Goal: Navigation & Orientation: Find specific page/section

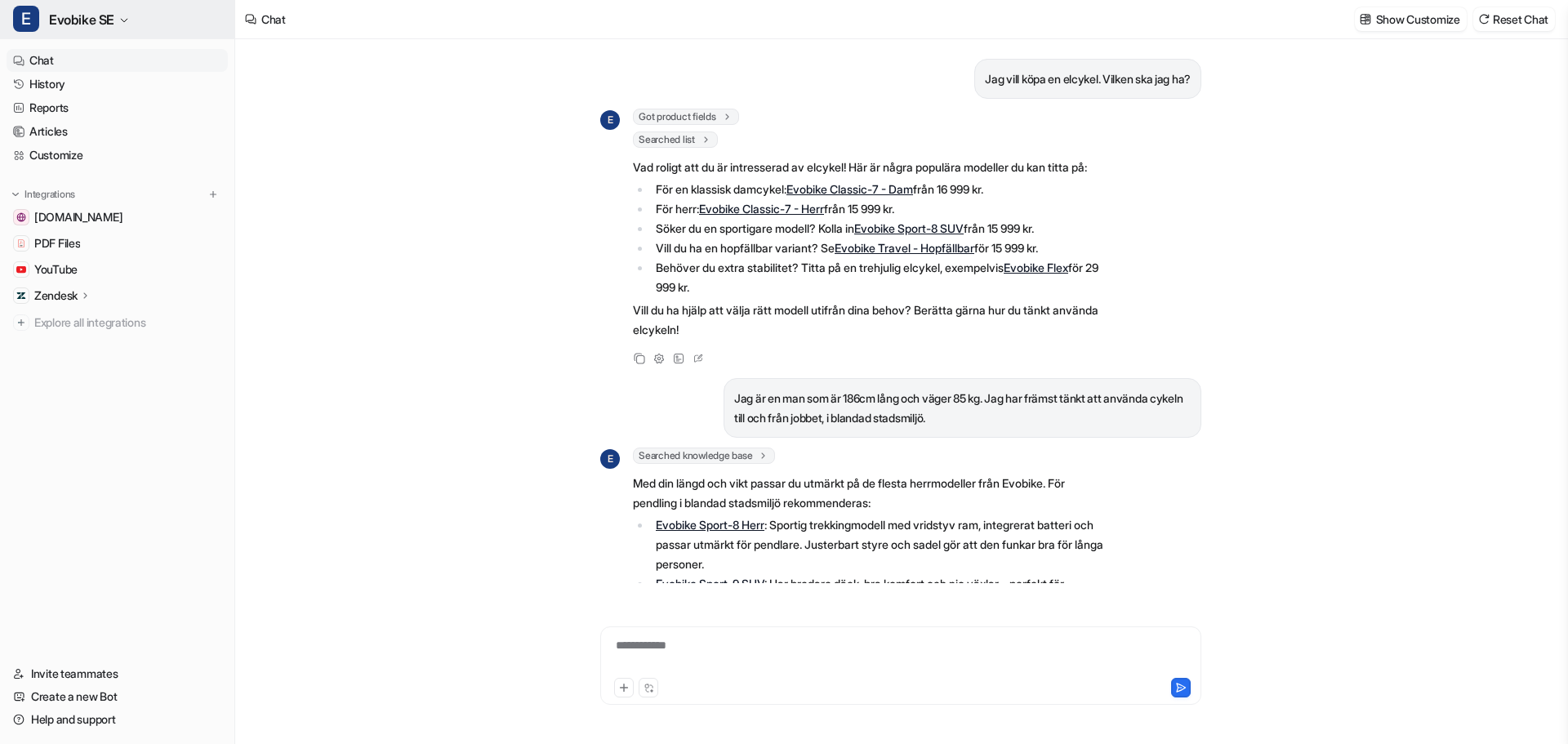
click at [79, 21] on span "Evobike SE" at bounding box center [82, 20] width 65 height 23
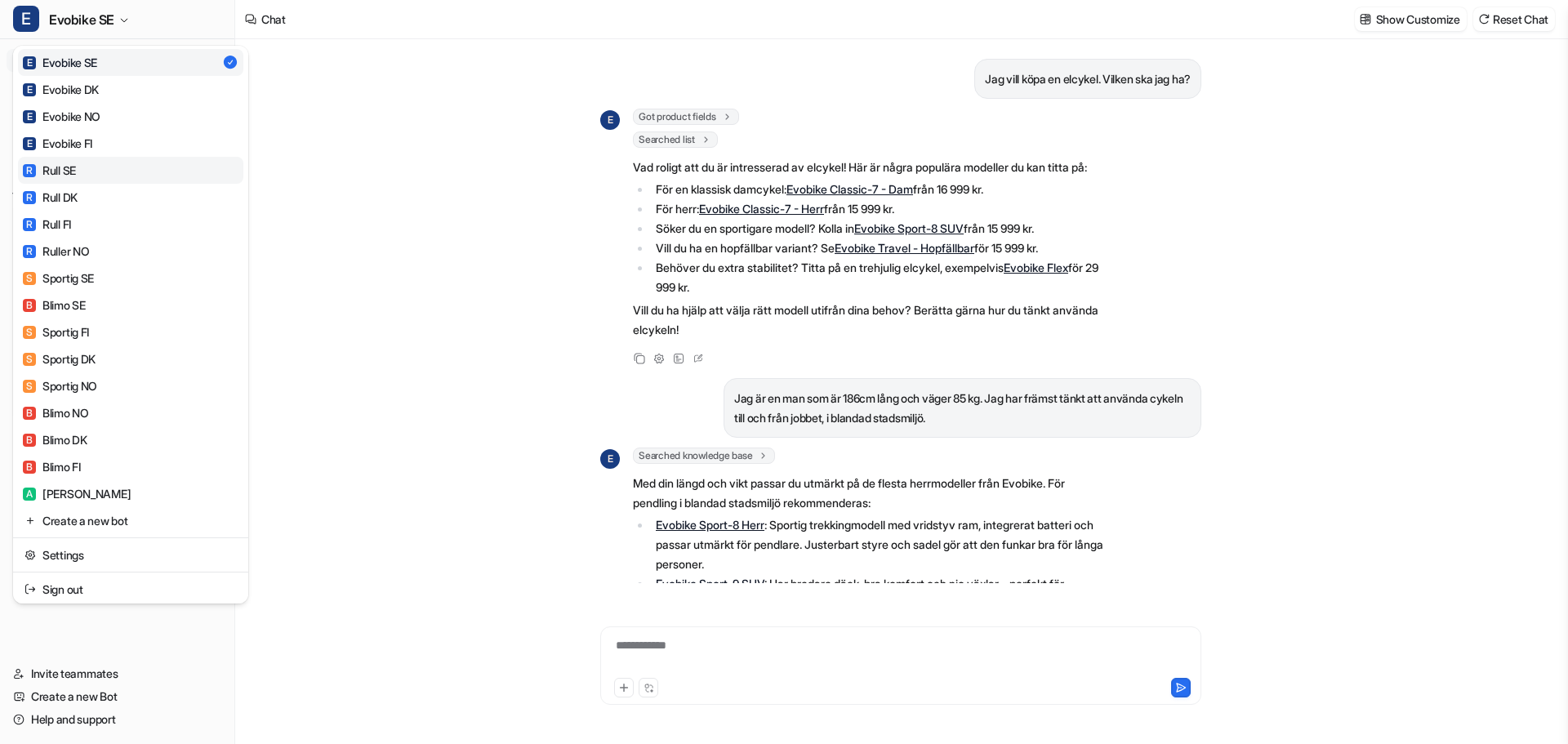
click at [68, 172] on div "R Rull SE" at bounding box center [49, 170] width 53 height 17
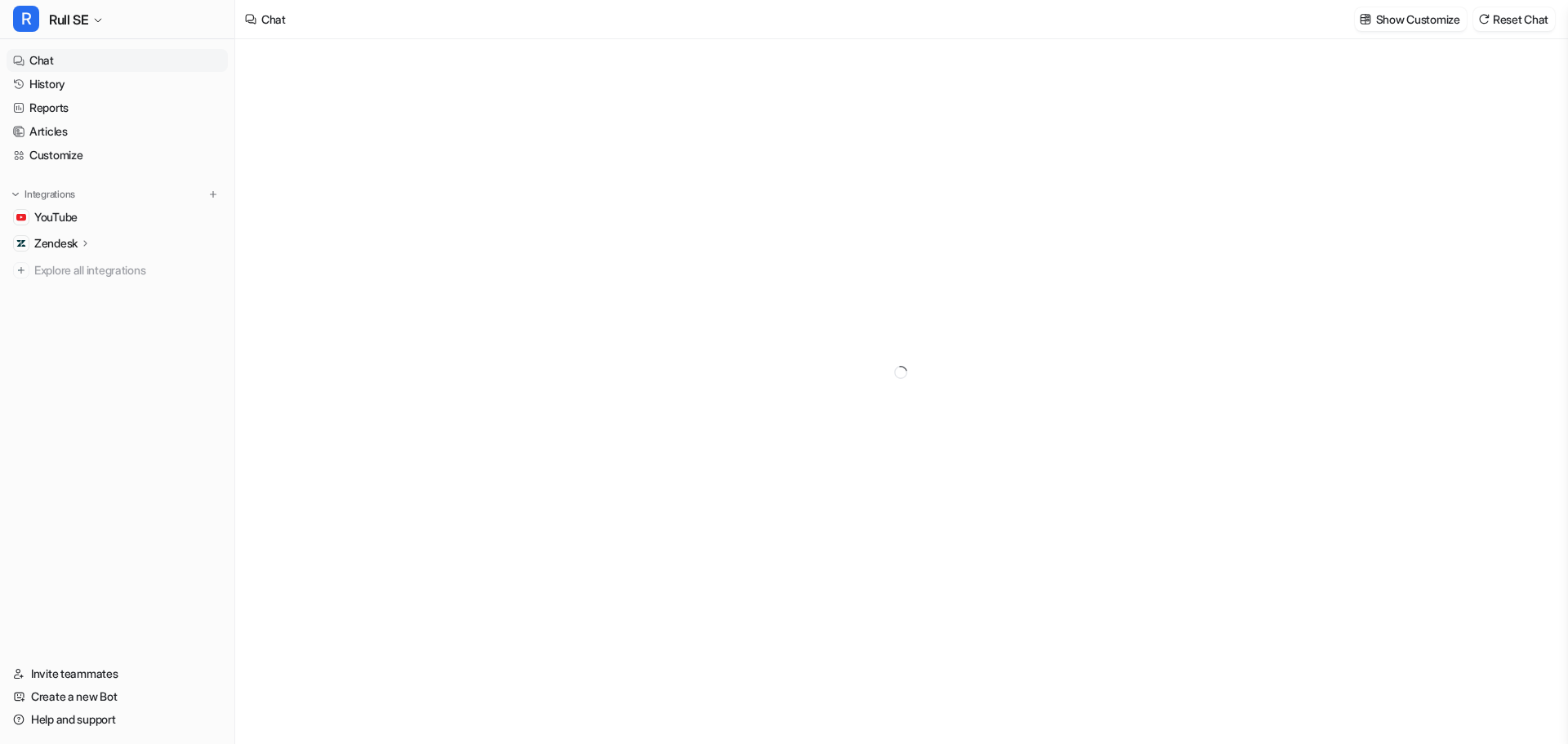
click at [44, 58] on link "Chat" at bounding box center [117, 61] width 222 height 23
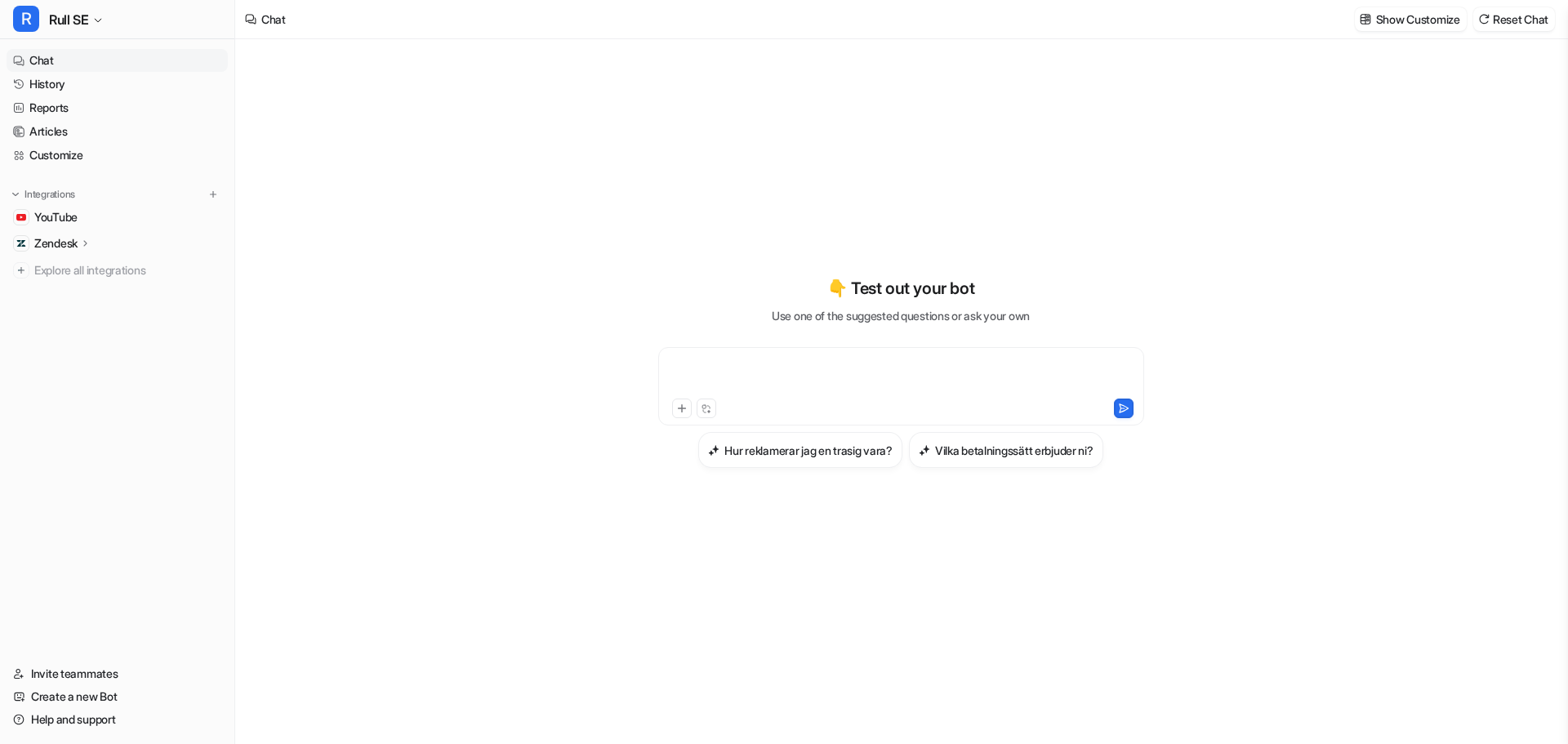
click at [781, 359] on div at bounding box center [901, 377] width 477 height 38
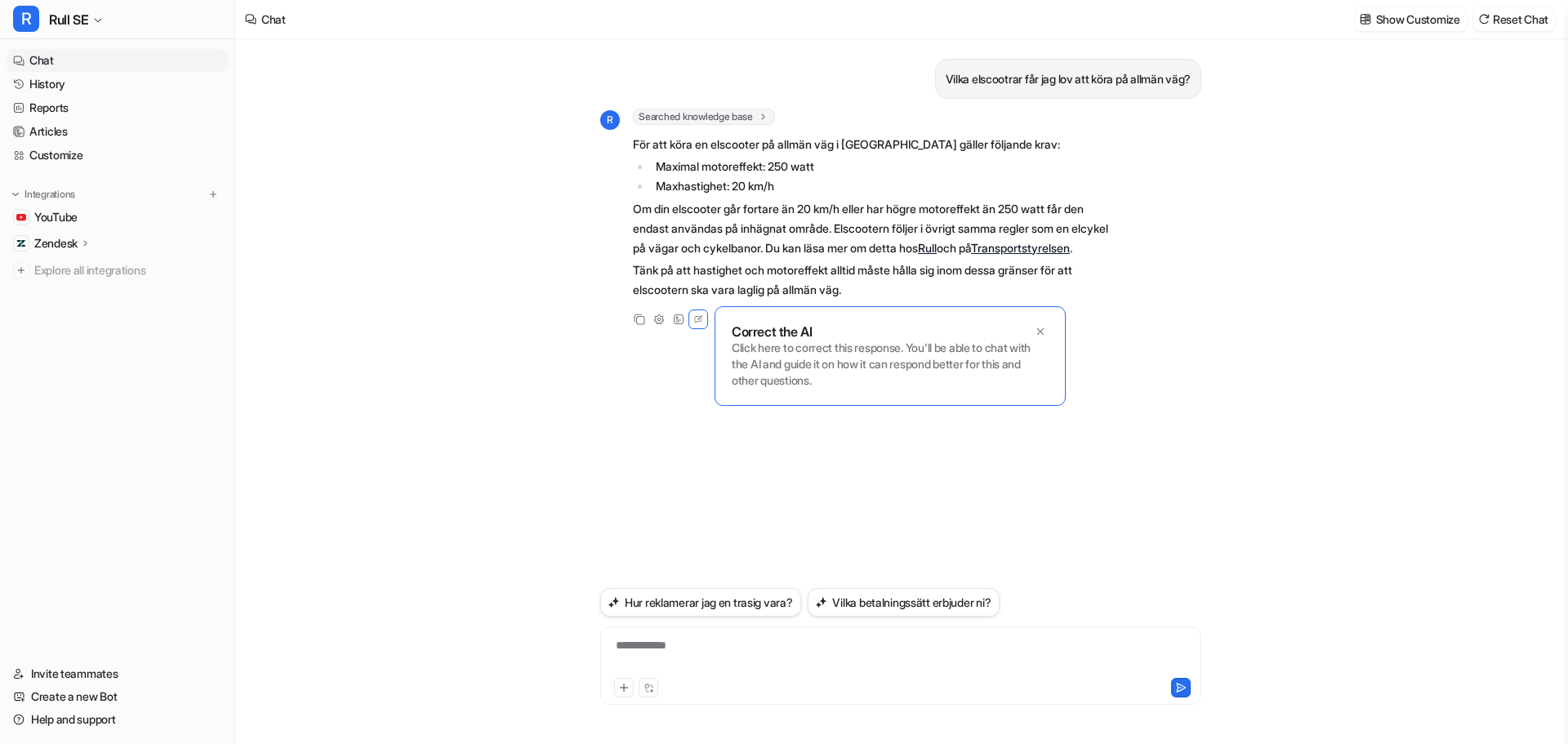
click at [655, 645] on div "**********" at bounding box center [900, 656] width 593 height 38
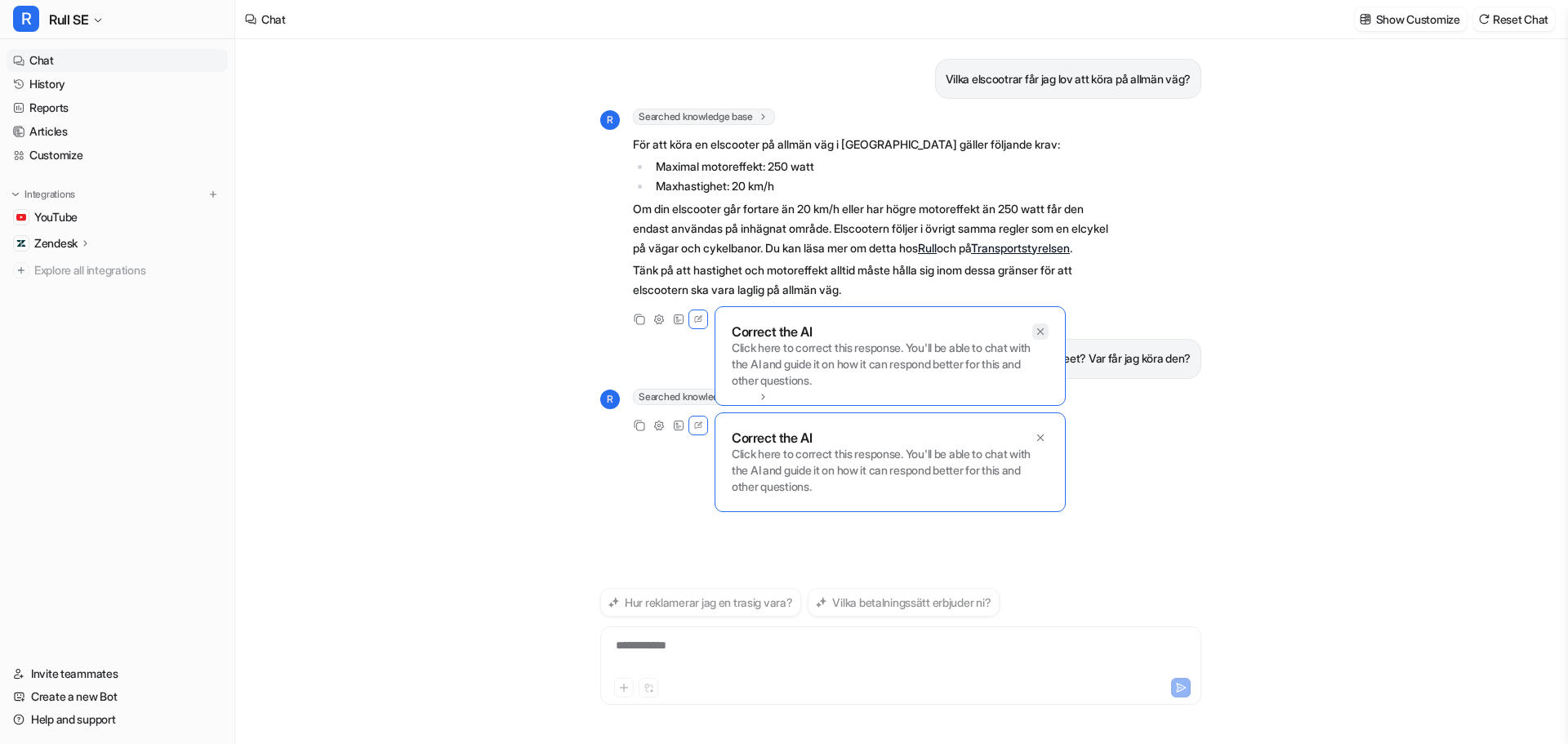
click at [1043, 334] on icon at bounding box center [1041, 331] width 7 height 7
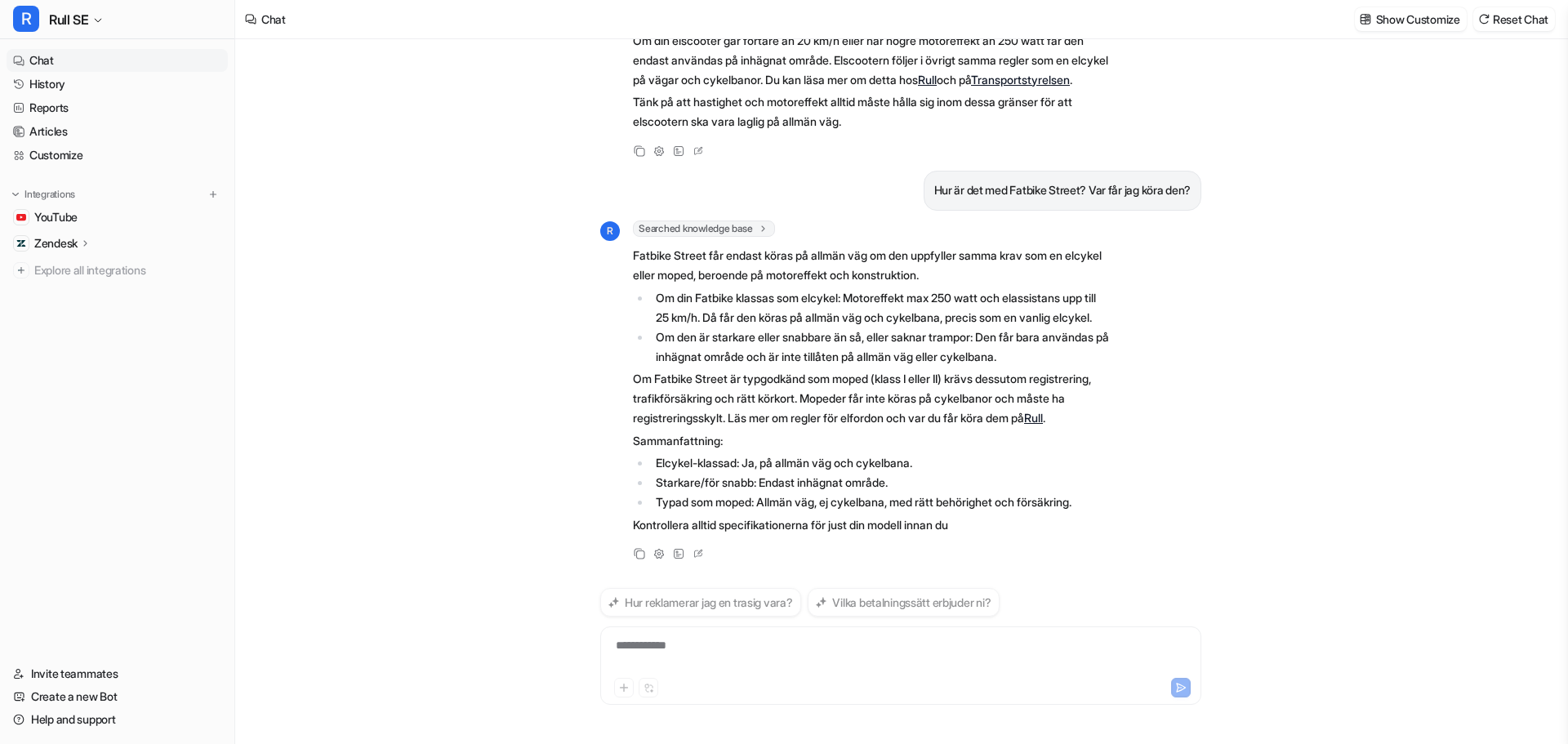
scroll to position [247, 0]
click at [688, 641] on div at bounding box center [900, 656] width 593 height 38
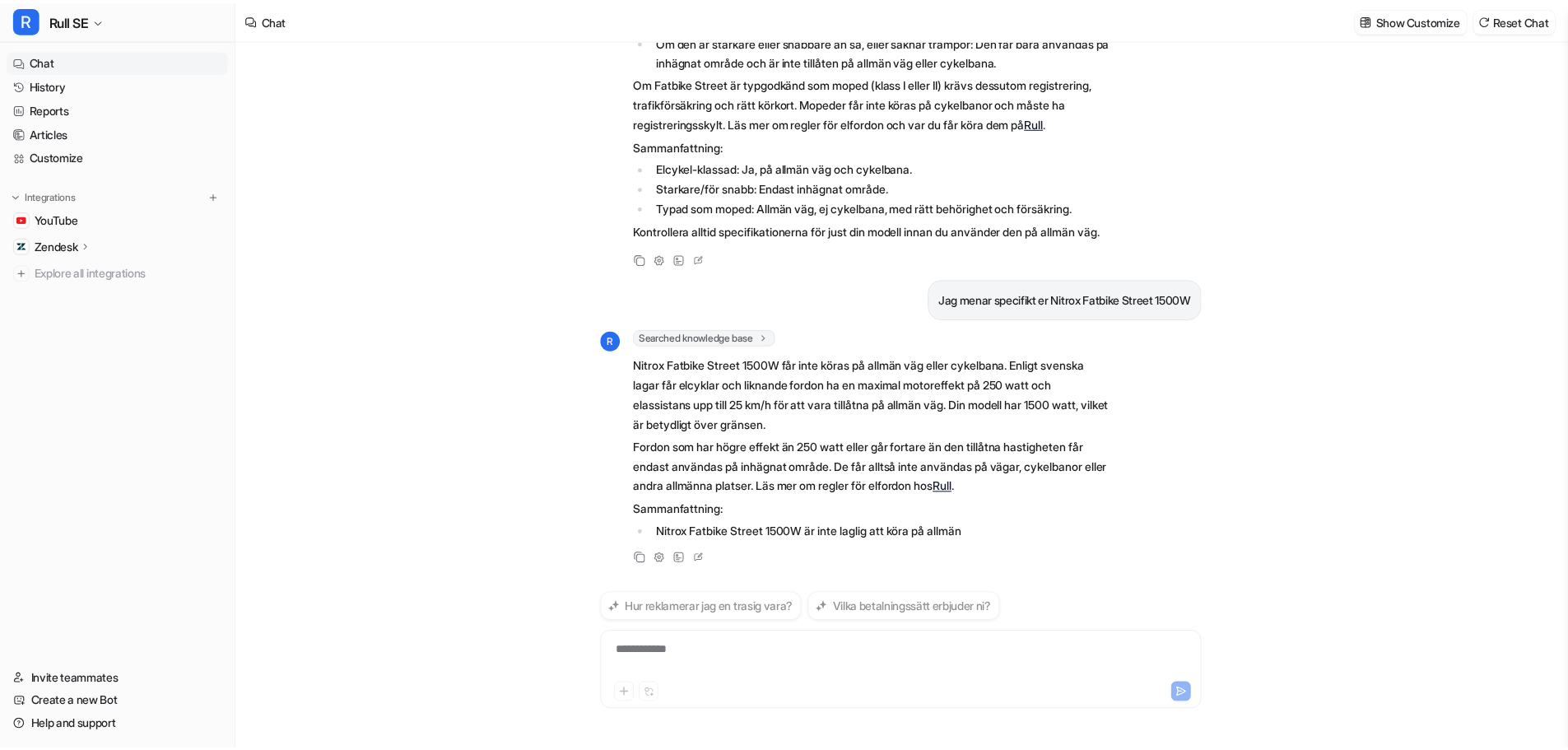
scroll to position [567, 0]
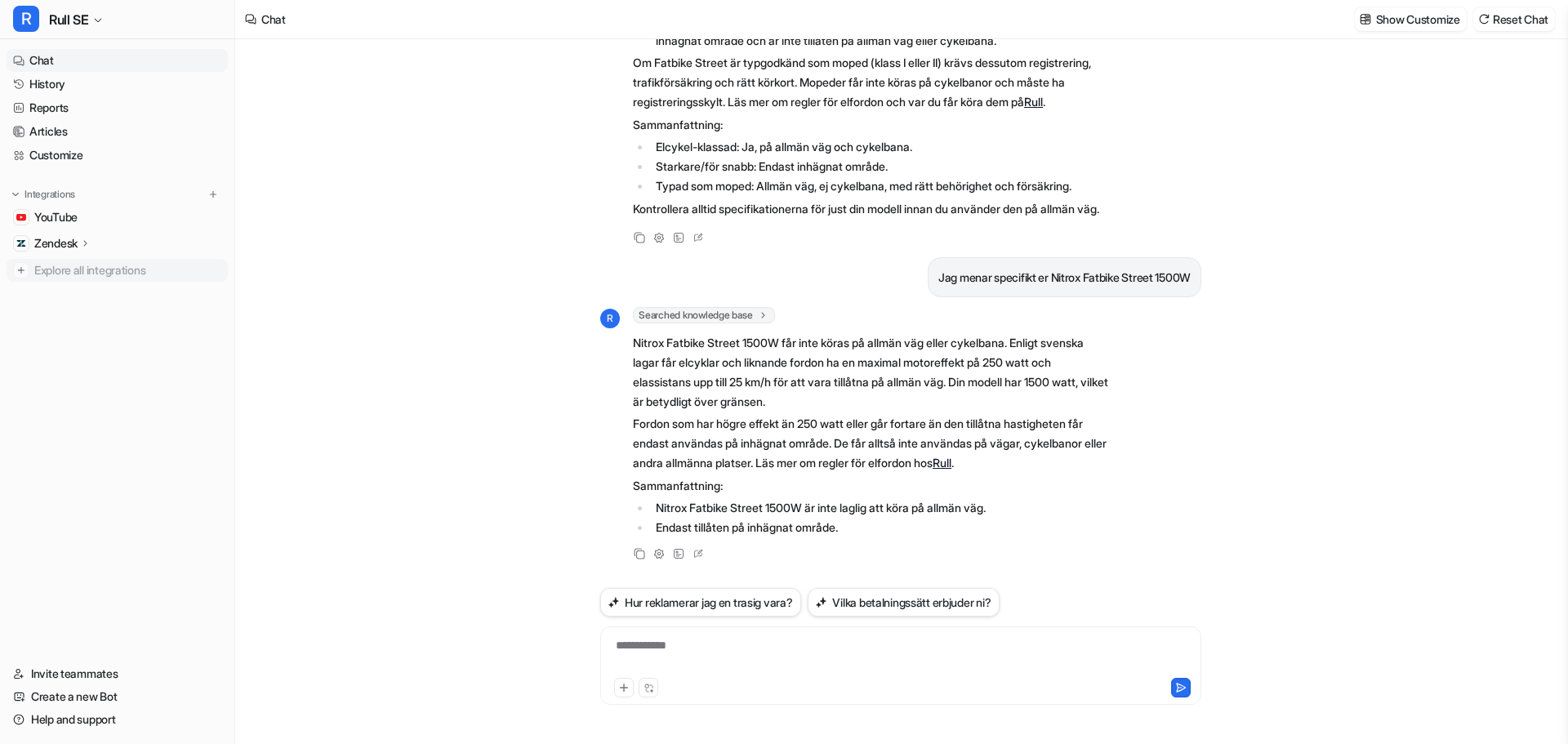
click at [41, 274] on span "Explore all integrations" at bounding box center [128, 271] width 187 height 26
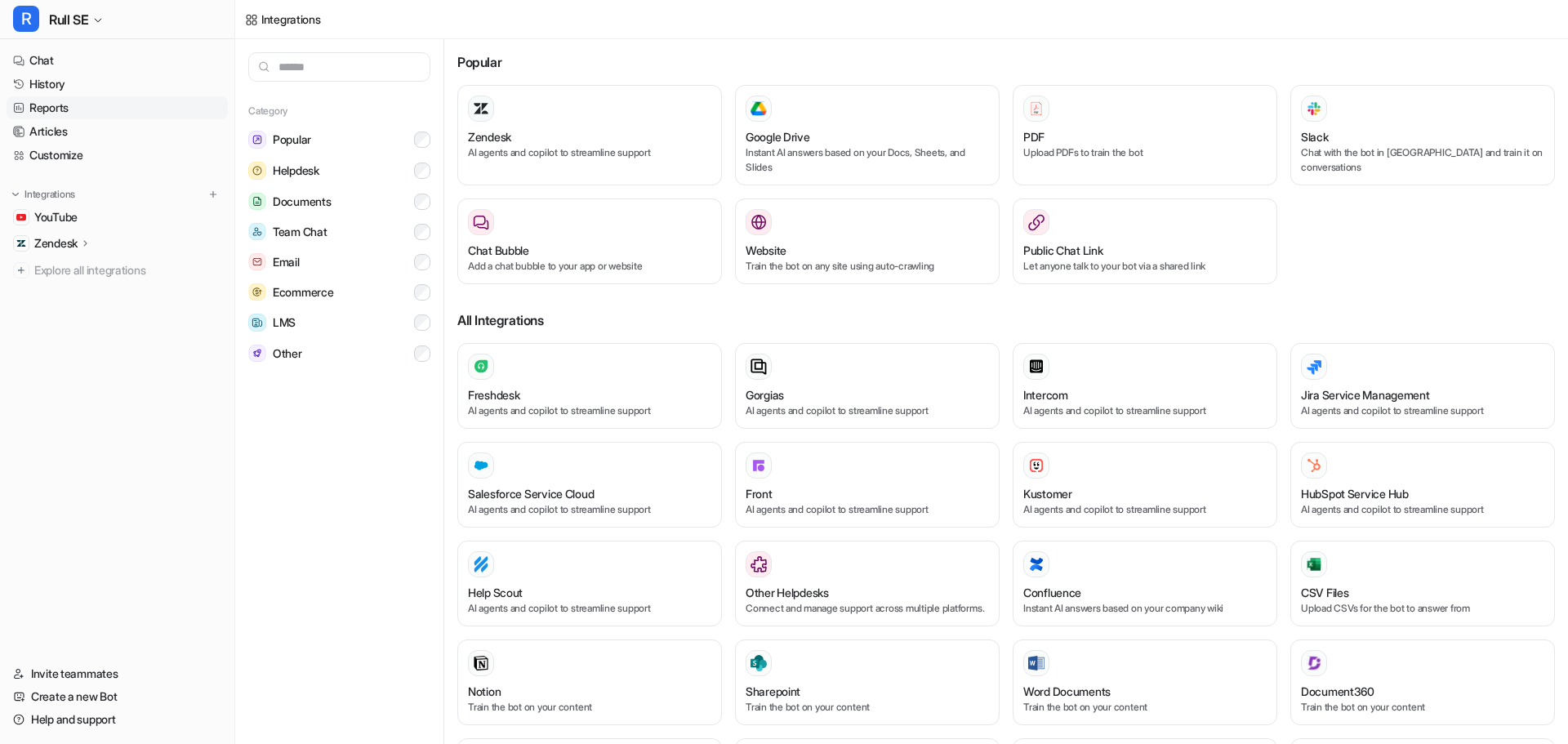
click at [60, 109] on link "Reports" at bounding box center [117, 108] width 222 height 23
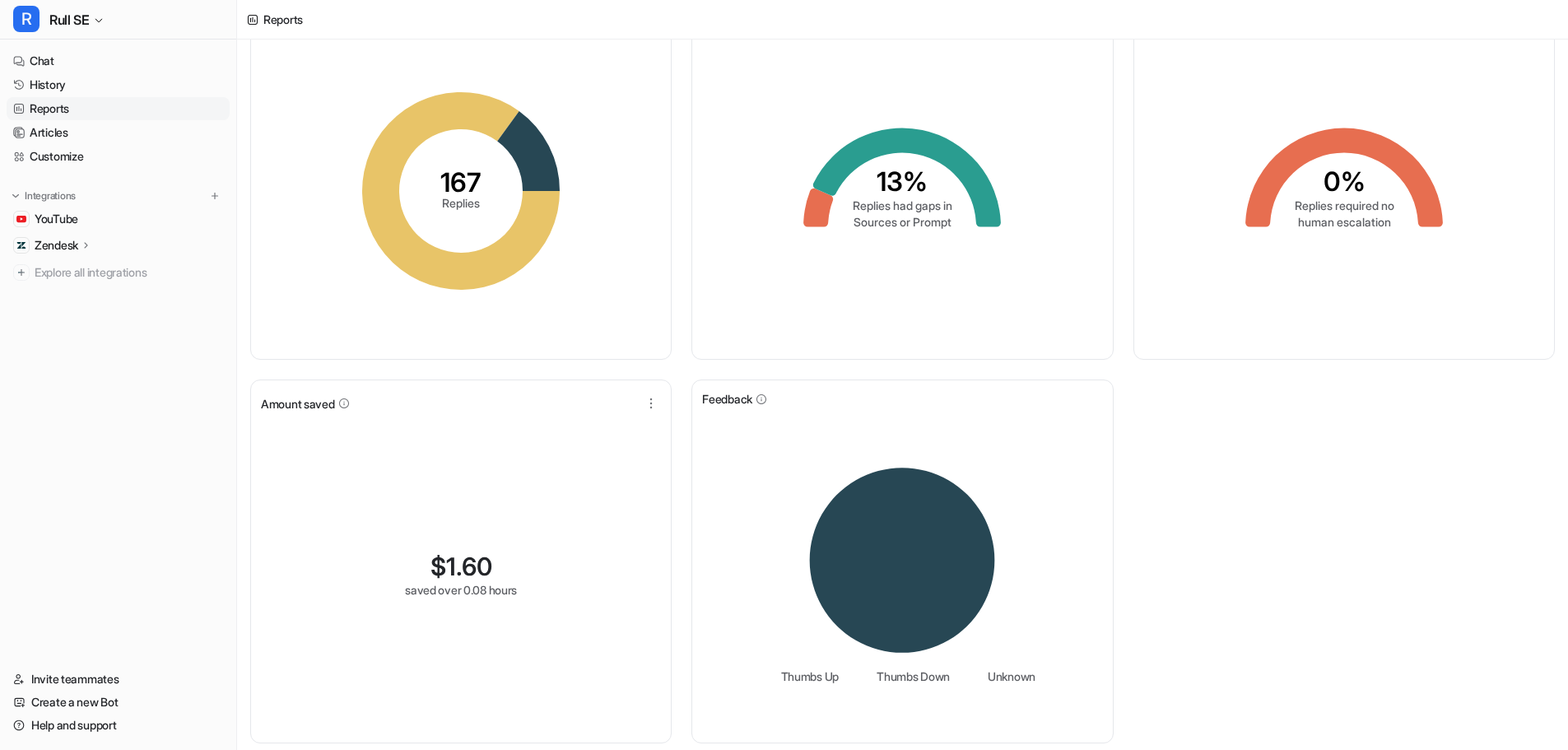
scroll to position [85, 0]
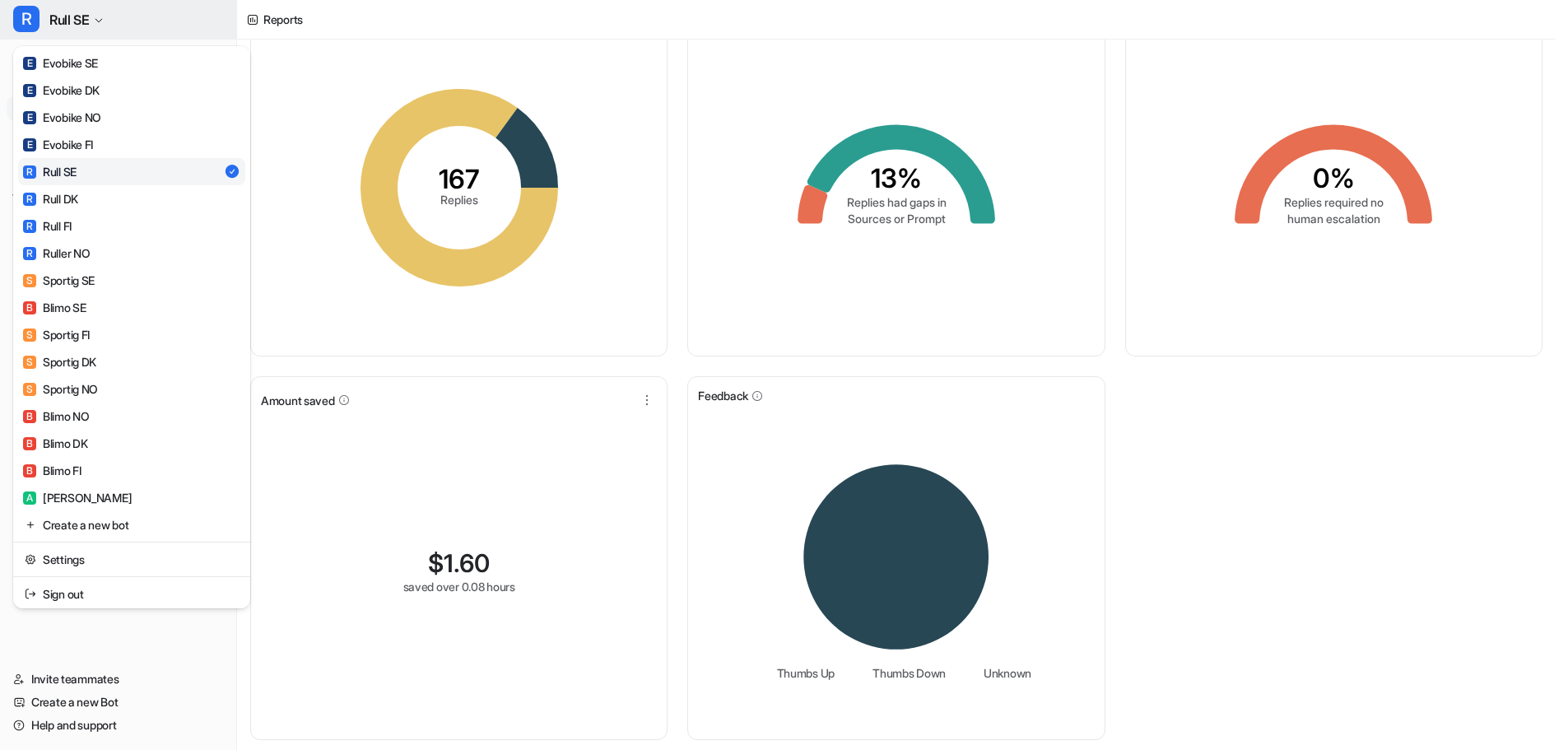
click at [73, 29] on span "Rull SE" at bounding box center [69, 20] width 40 height 23
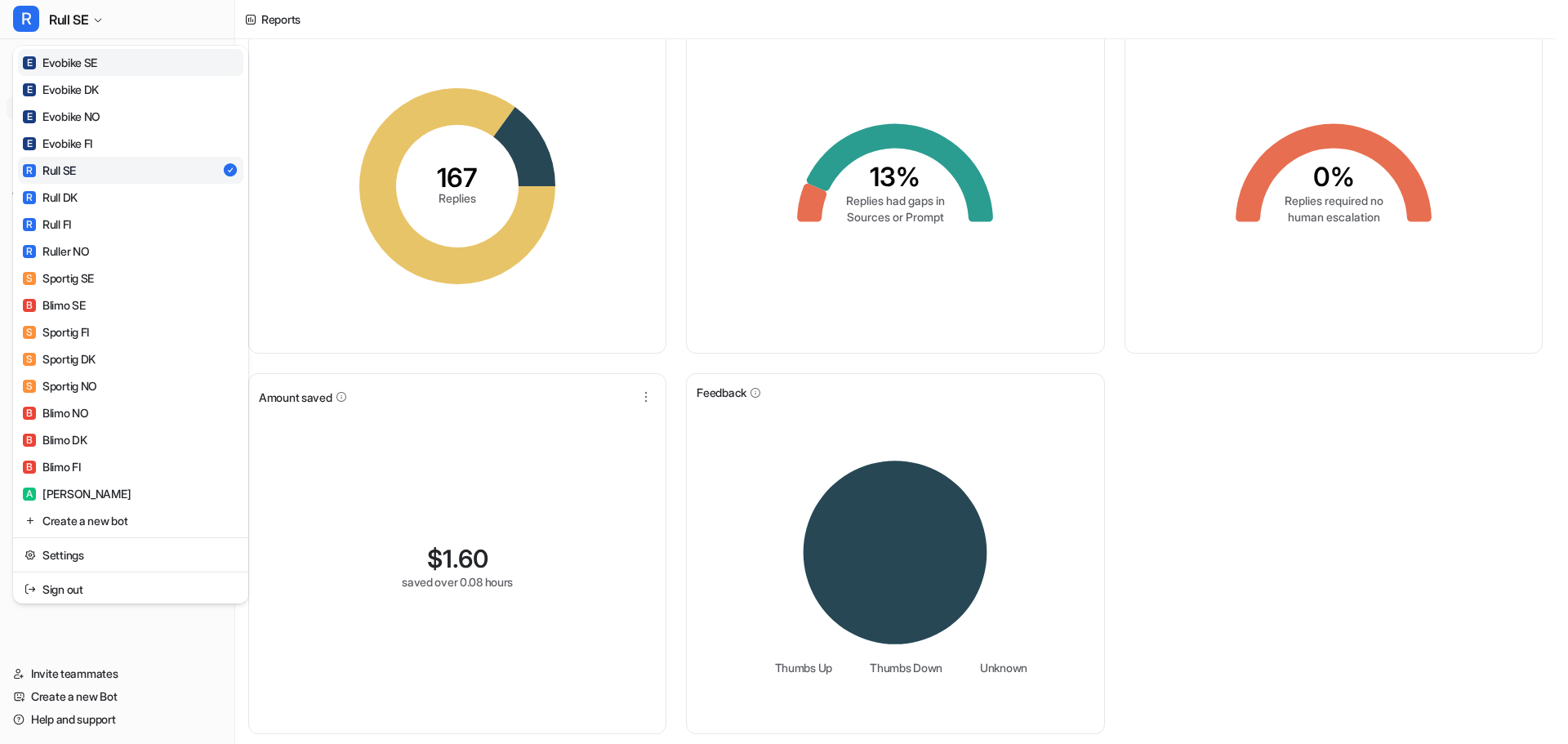
click at [76, 63] on div "E Evobike SE" at bounding box center [60, 62] width 74 height 17
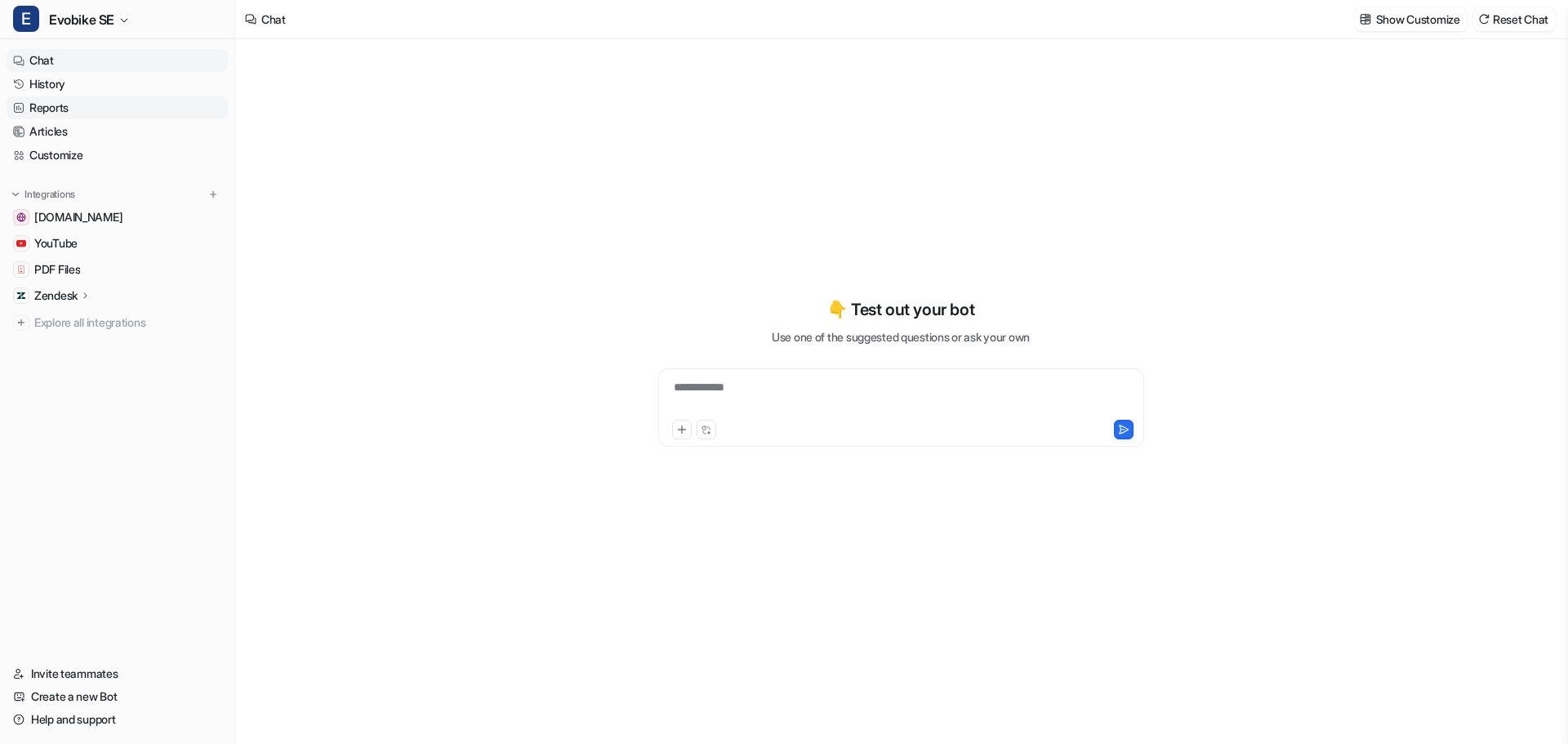
click at [39, 114] on link "Reports" at bounding box center [117, 108] width 222 height 23
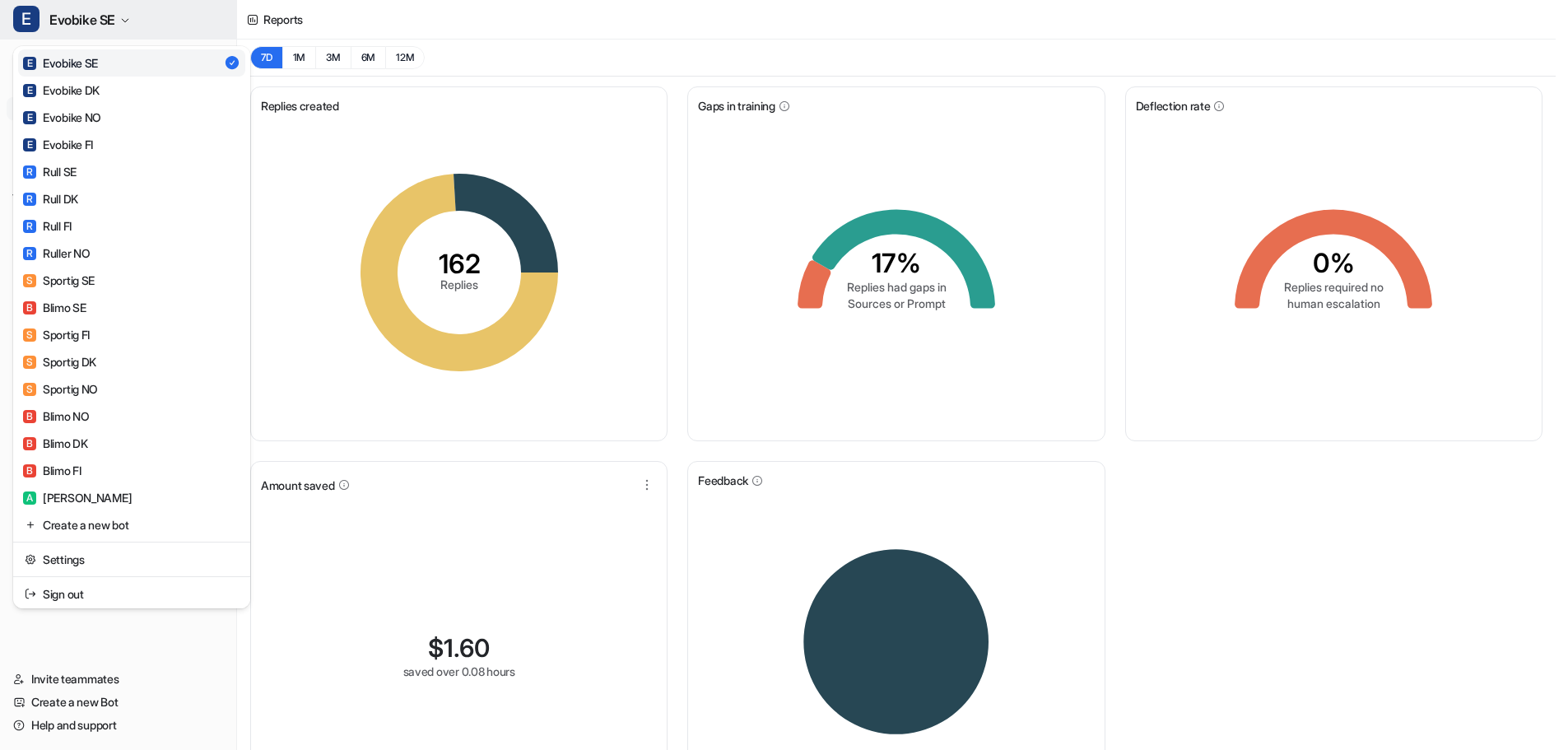
click at [73, 23] on span "Evobike SE" at bounding box center [82, 20] width 66 height 23
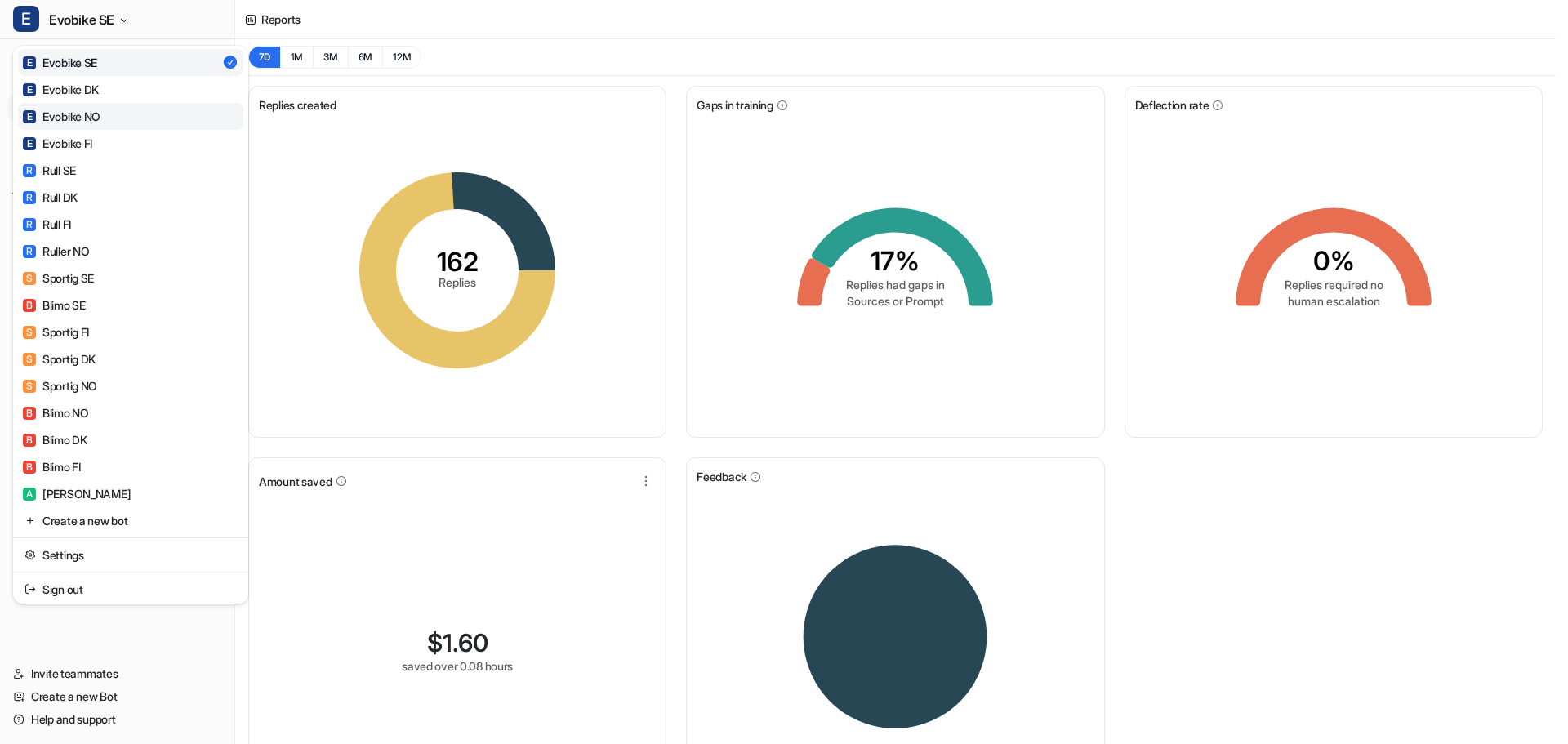
click at [65, 112] on div "E Evobike NO" at bounding box center [61, 116] width 78 height 17
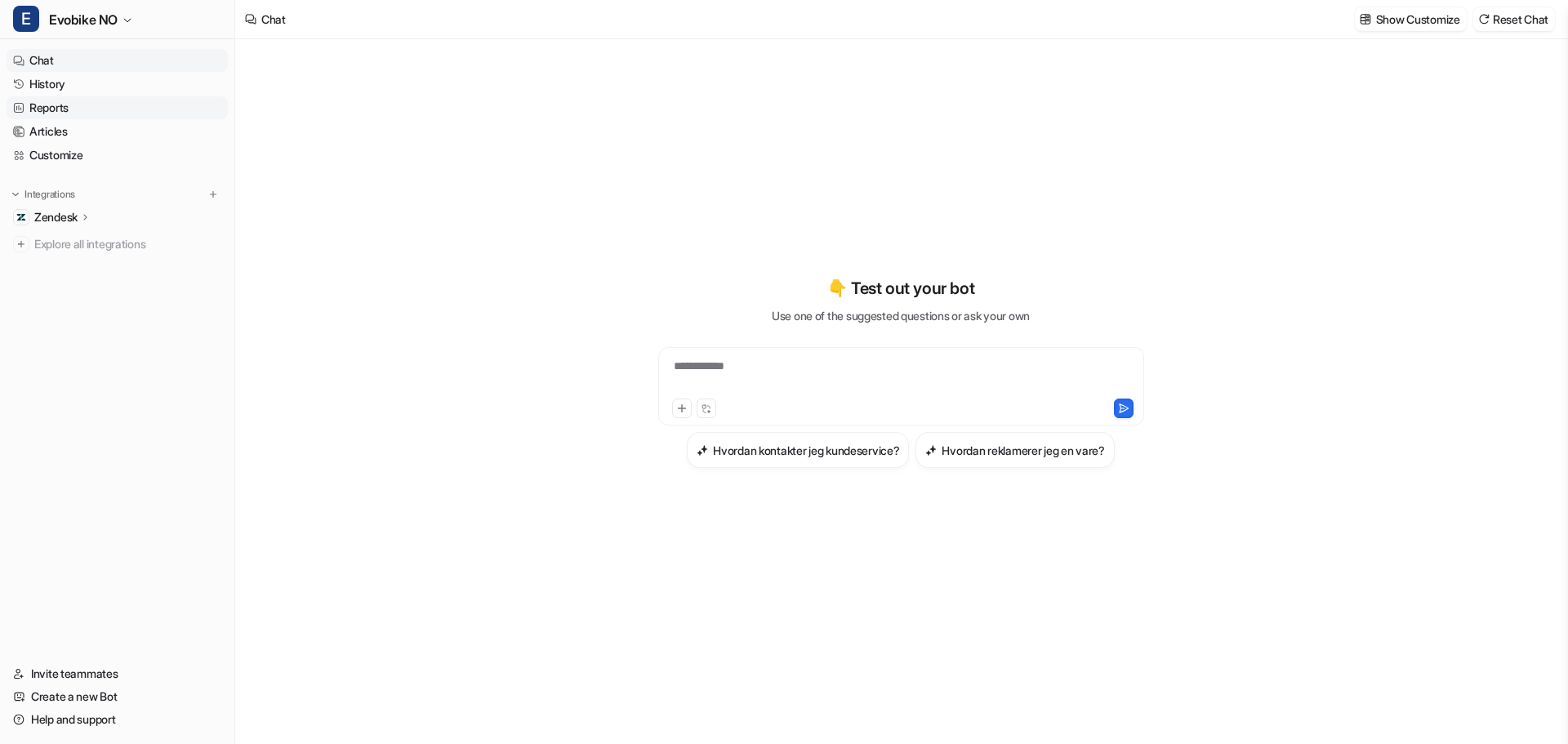
click at [51, 110] on link "Reports" at bounding box center [117, 108] width 222 height 23
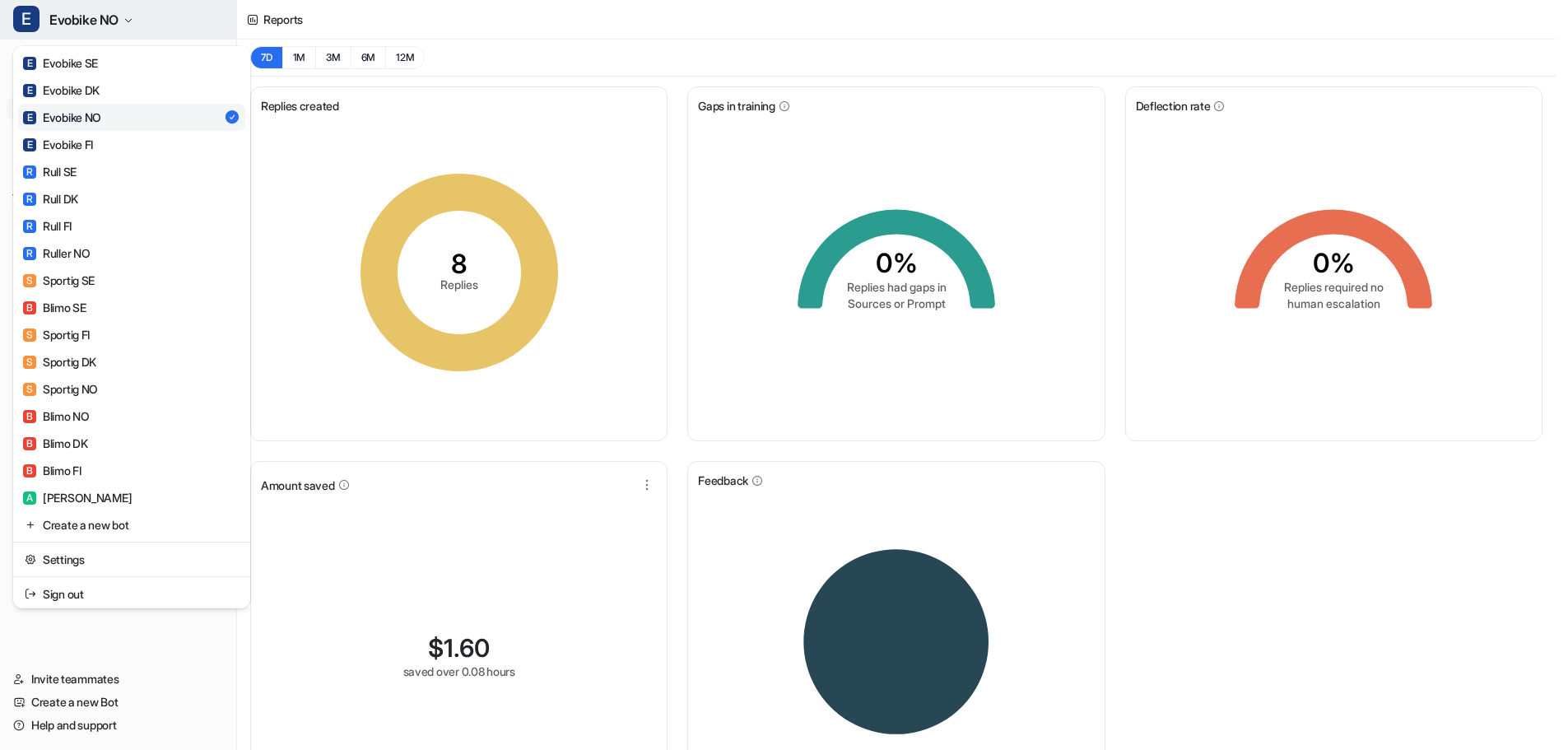
click at [85, 20] on span "Evobike NO" at bounding box center [84, 20] width 69 height 23
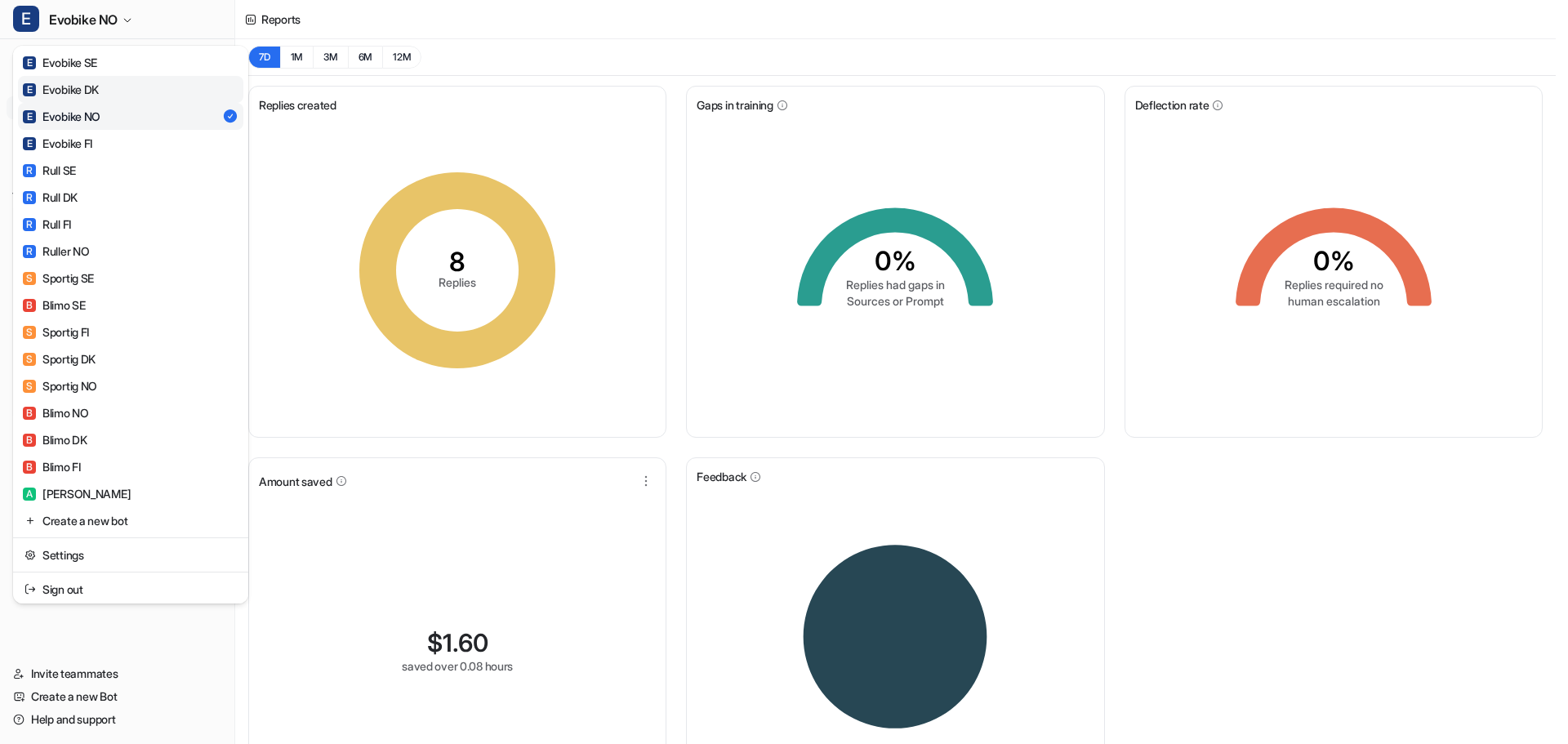
click at [65, 87] on div "E Evobike DK" at bounding box center [60, 89] width 76 height 17
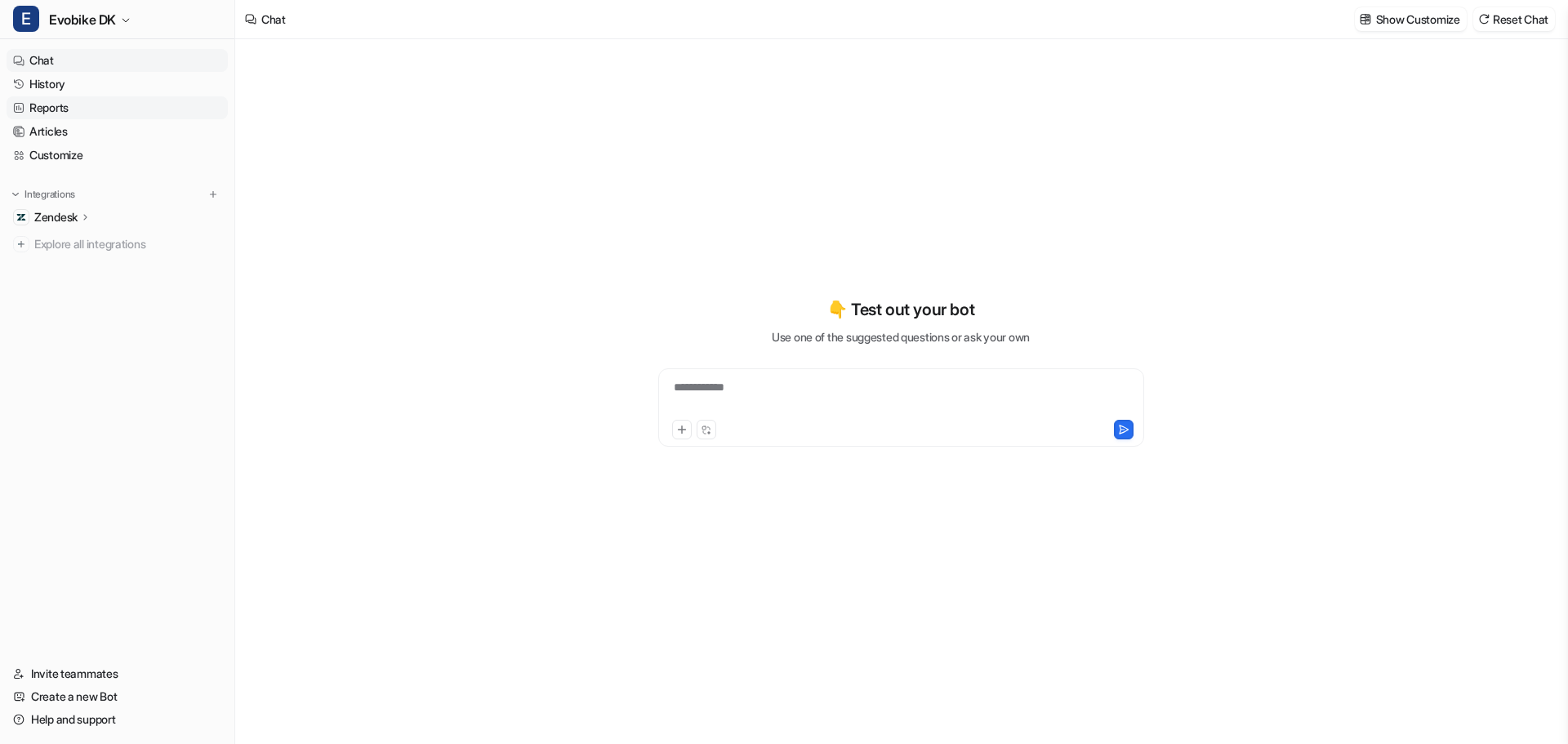
click at [51, 105] on link "Reports" at bounding box center [117, 108] width 222 height 23
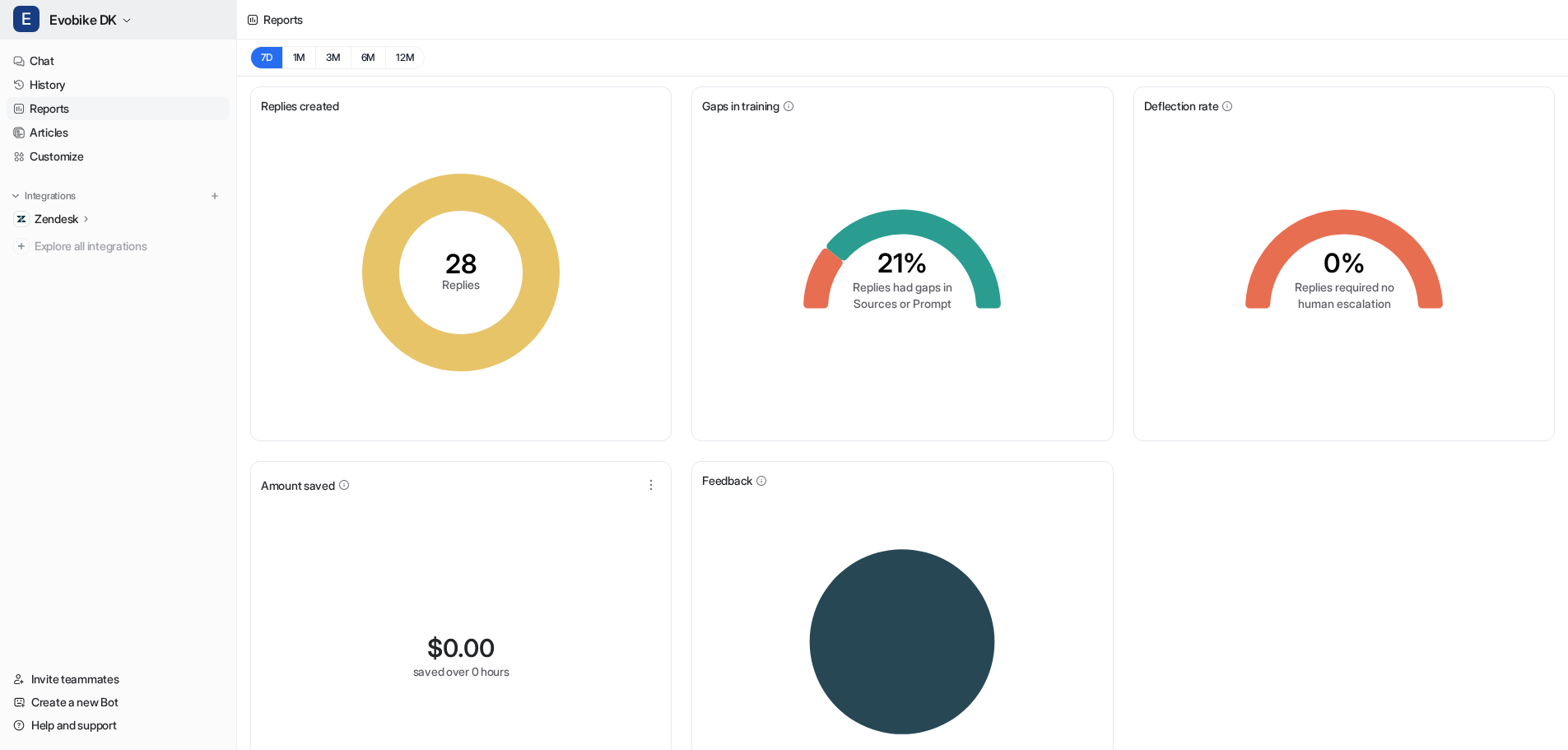
click at [107, 19] on span "Evobike DK" at bounding box center [83, 20] width 68 height 23
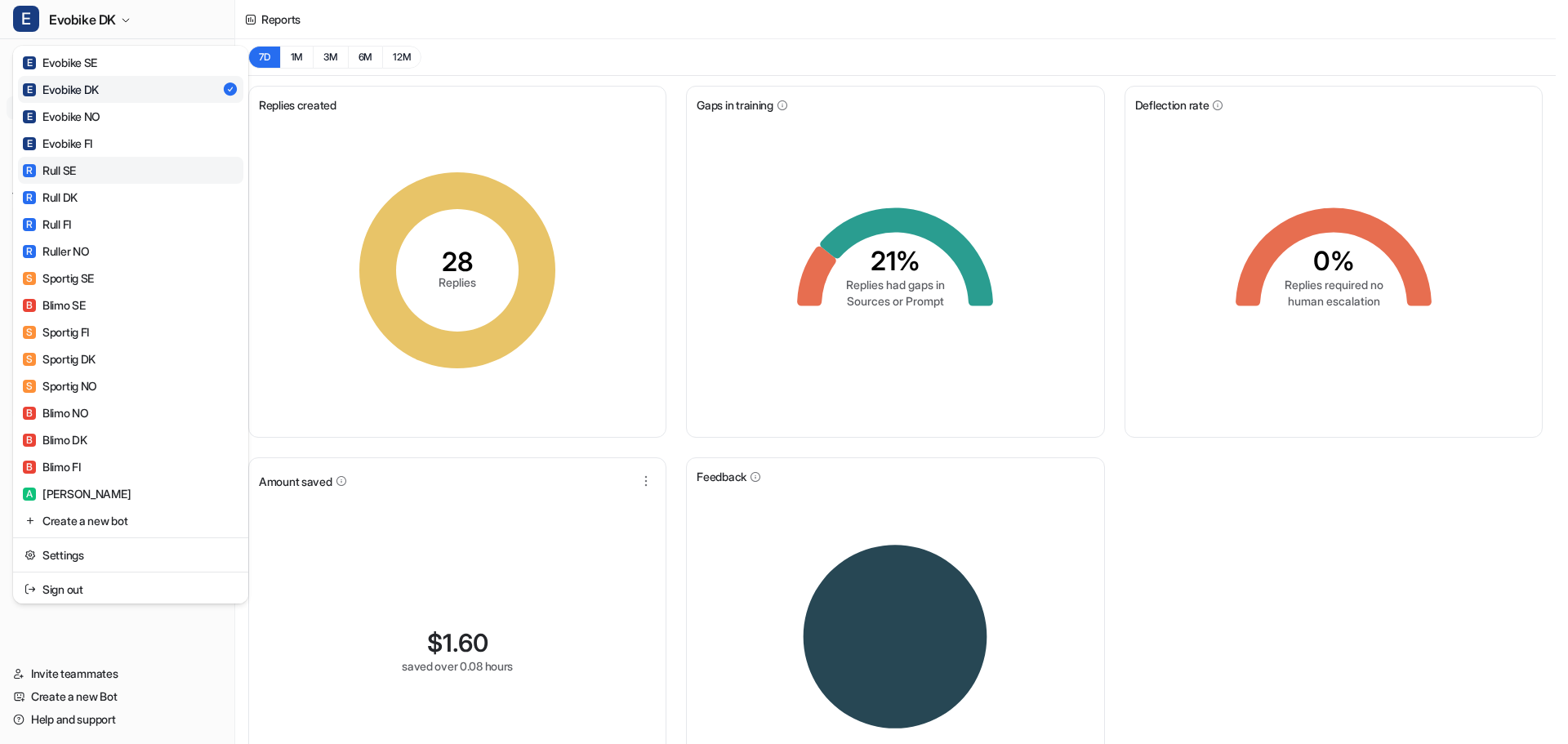
click at [70, 172] on div "R Rull SE" at bounding box center [49, 170] width 53 height 17
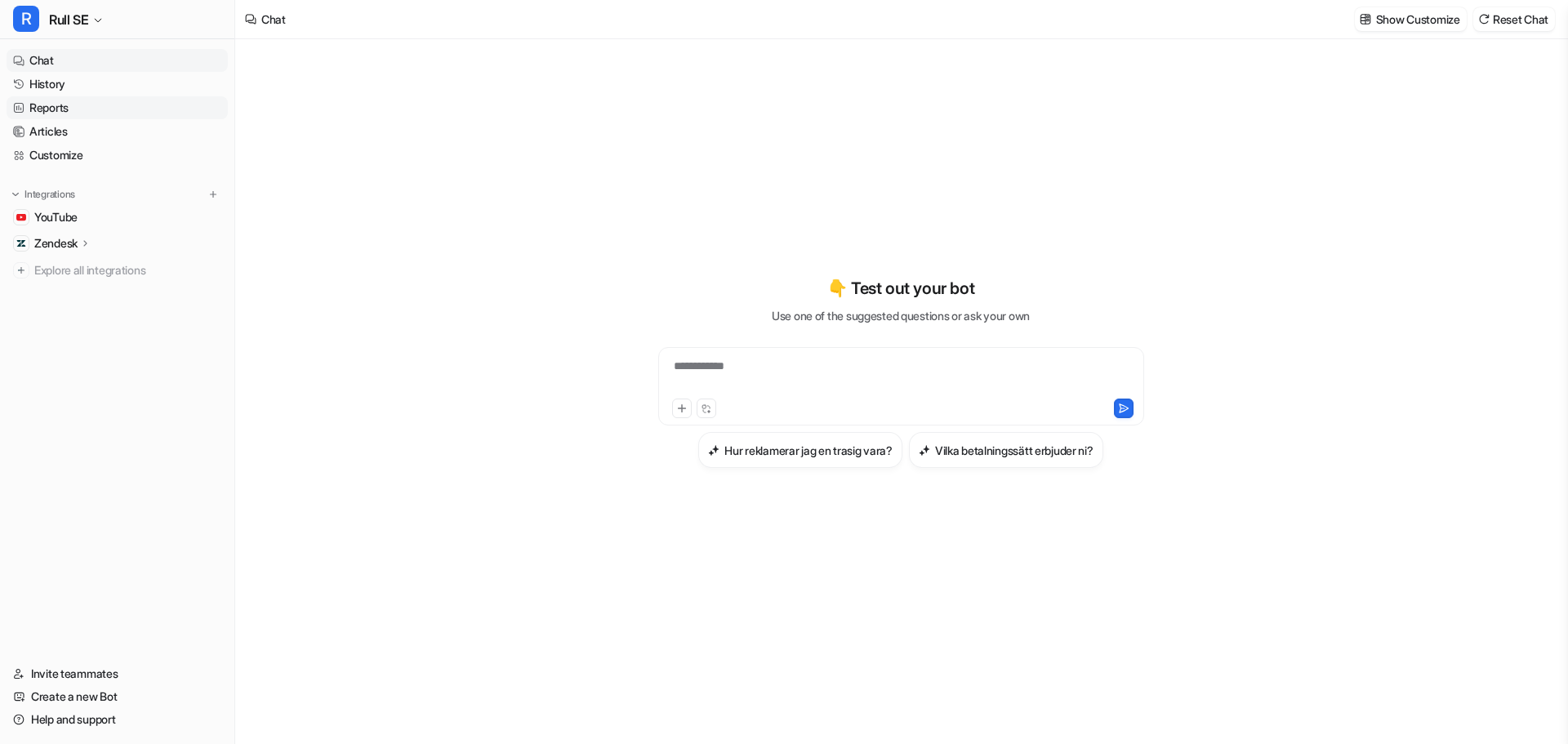
click at [57, 108] on link "Reports" at bounding box center [117, 108] width 222 height 23
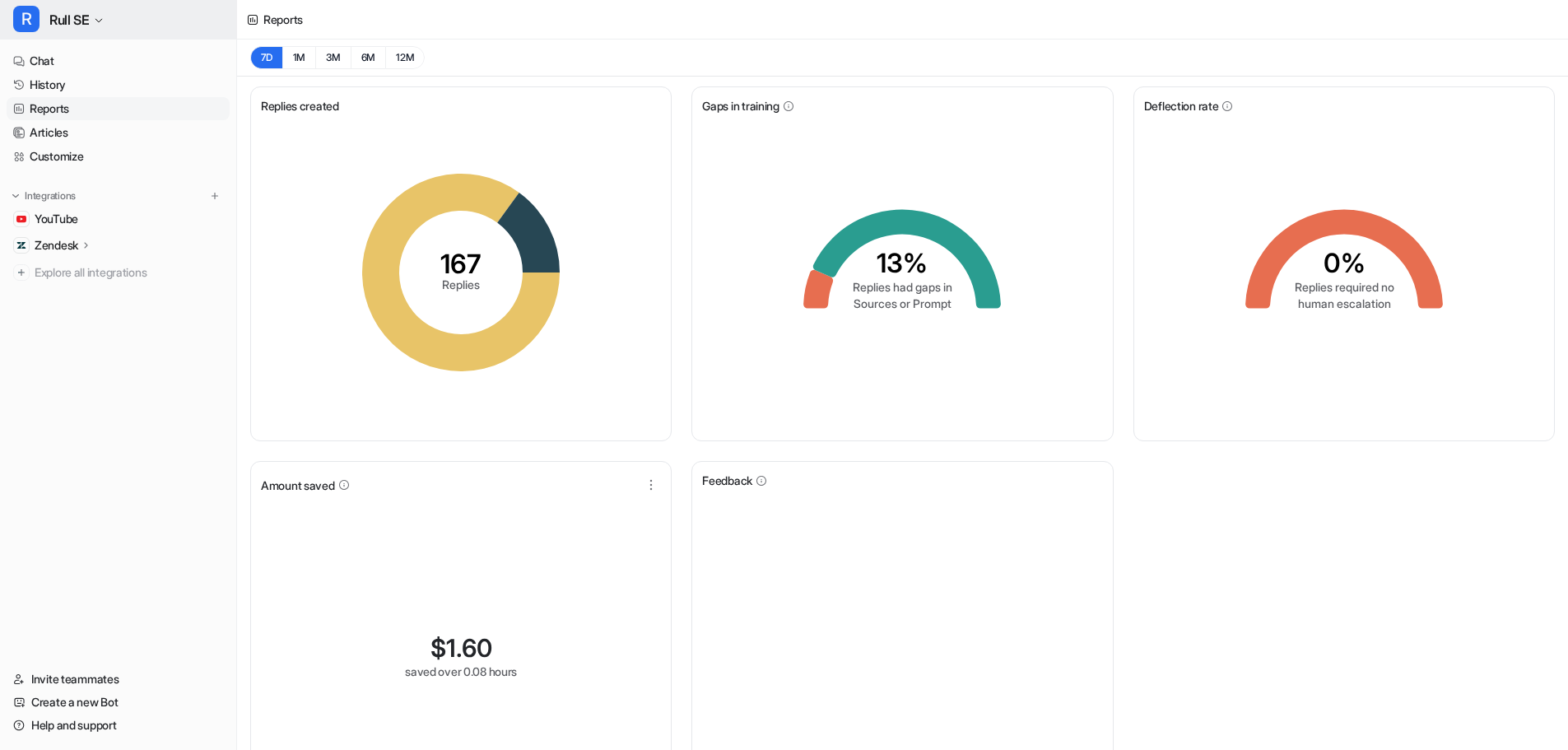
click at [54, 21] on span "Rull SE" at bounding box center [69, 20] width 40 height 23
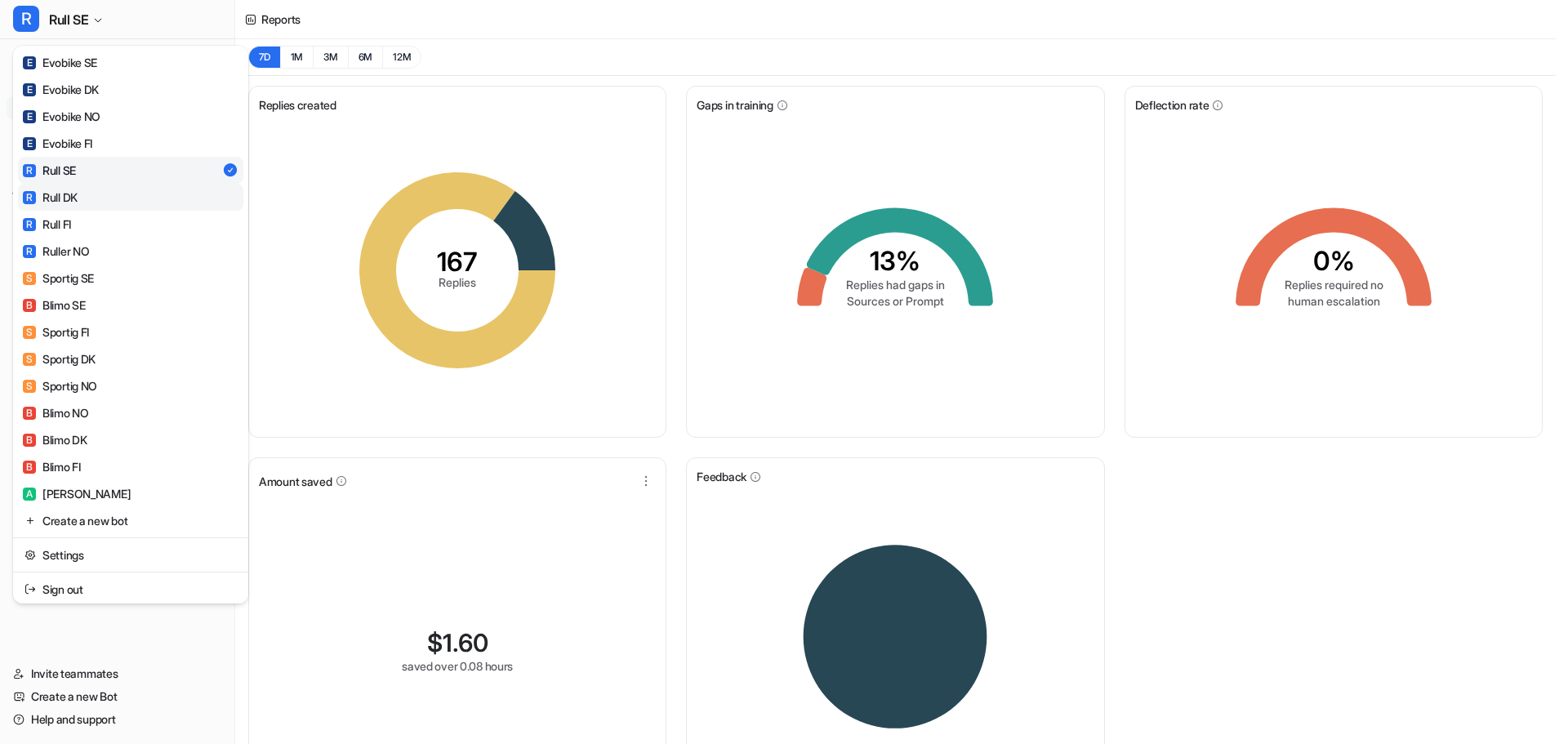
click at [57, 198] on div "R Rull DK" at bounding box center [50, 197] width 55 height 17
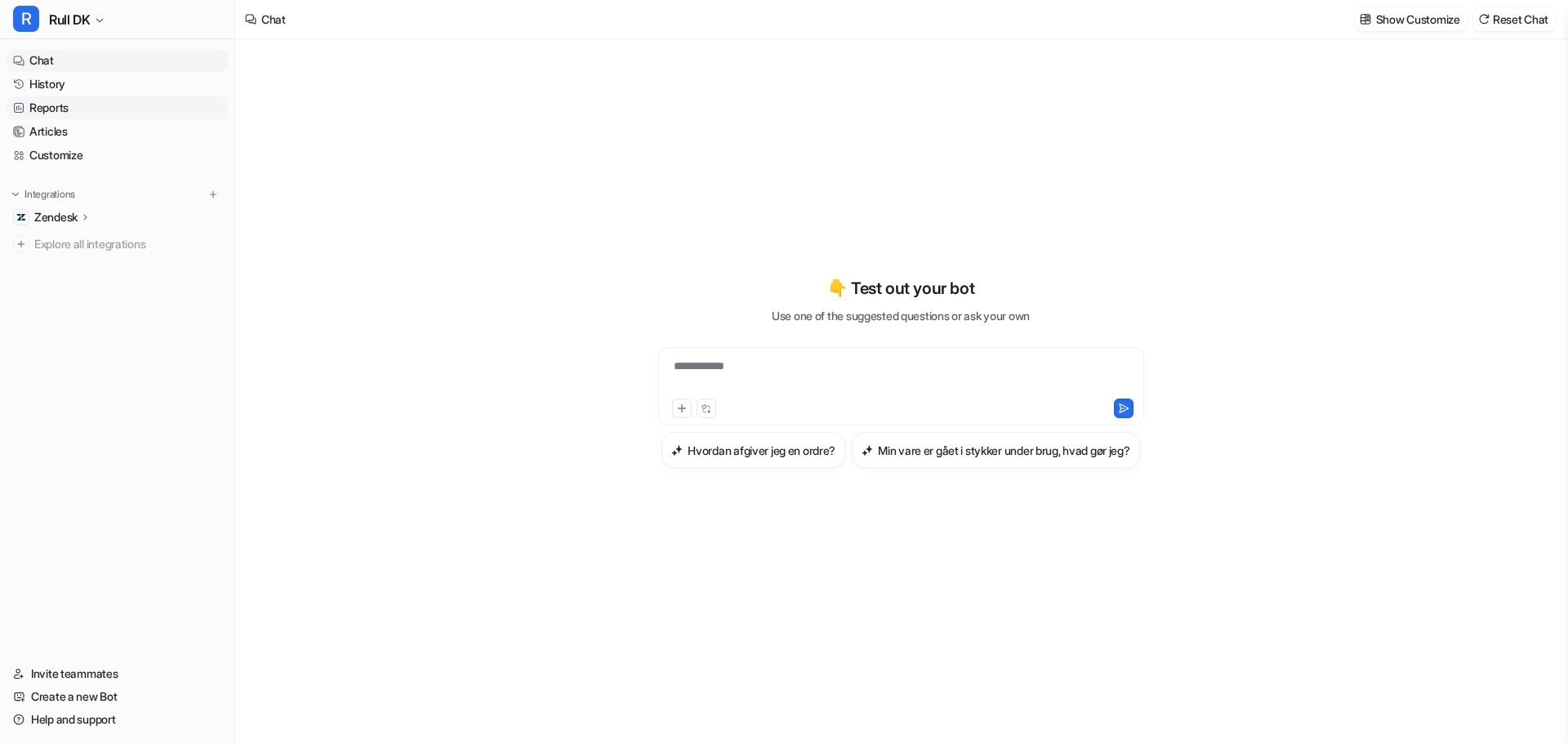
click at [47, 107] on link "Reports" at bounding box center [117, 108] width 222 height 23
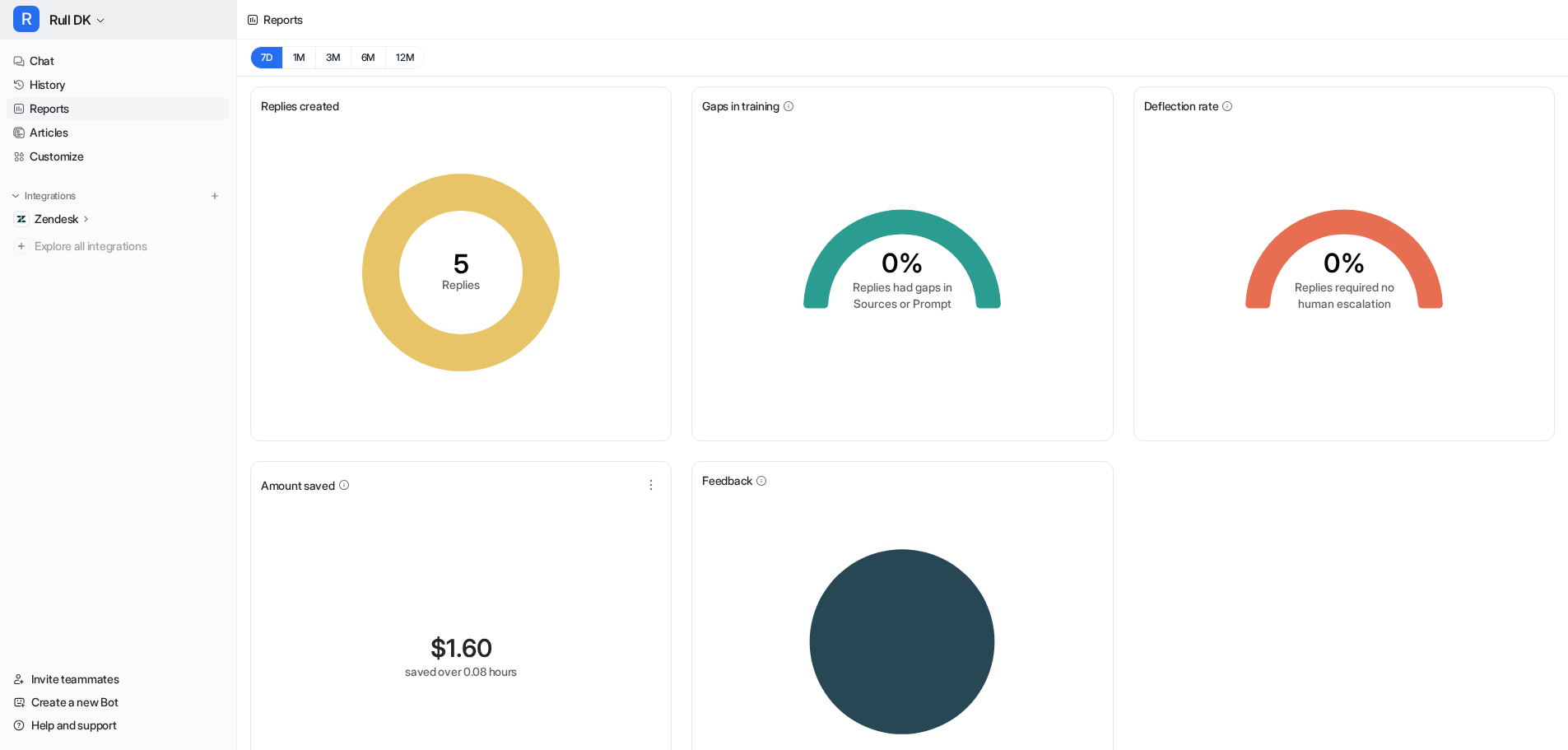
click at [70, 22] on span "Rull DK" at bounding box center [70, 20] width 41 height 23
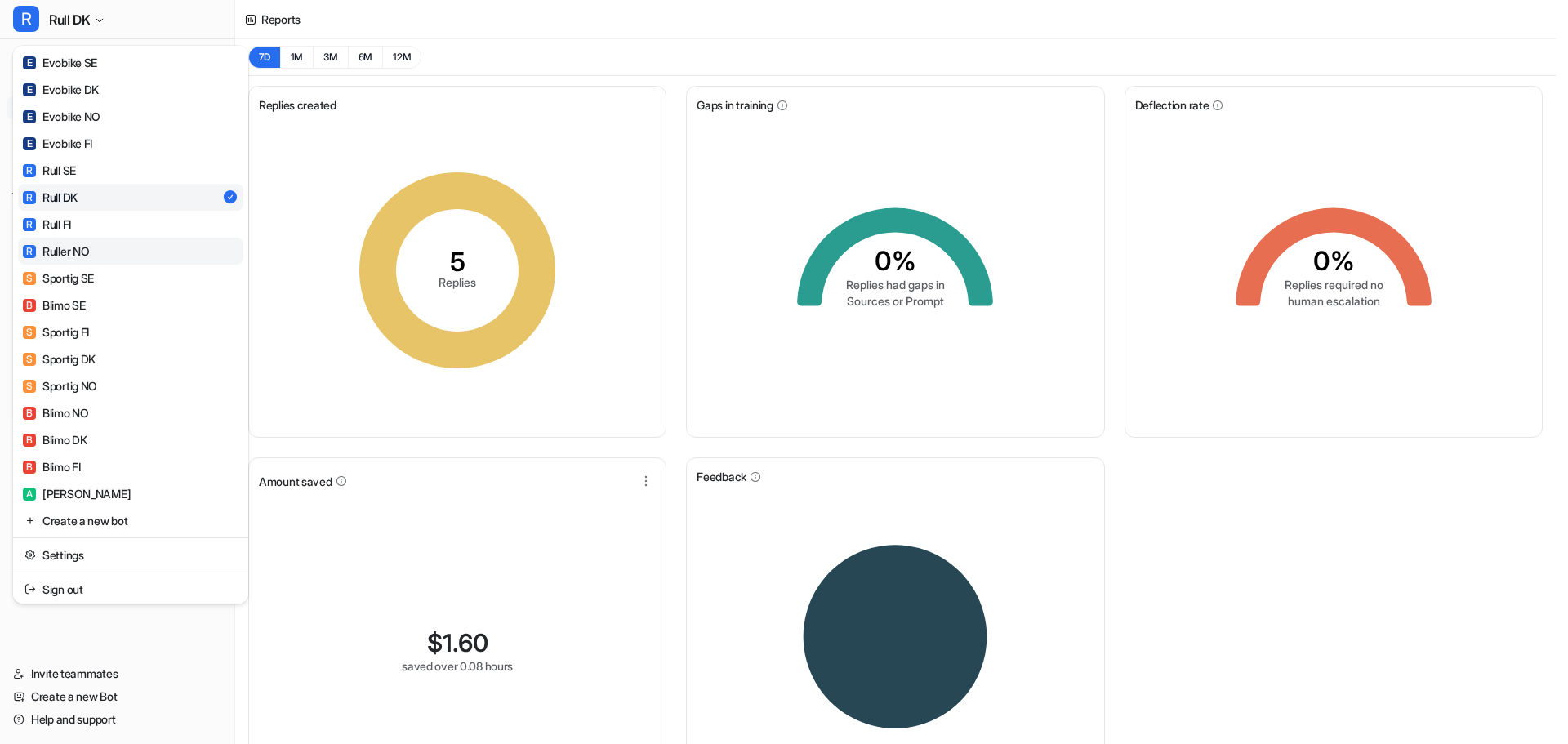
click at [69, 252] on div "R Ruller NO" at bounding box center [56, 251] width 66 height 17
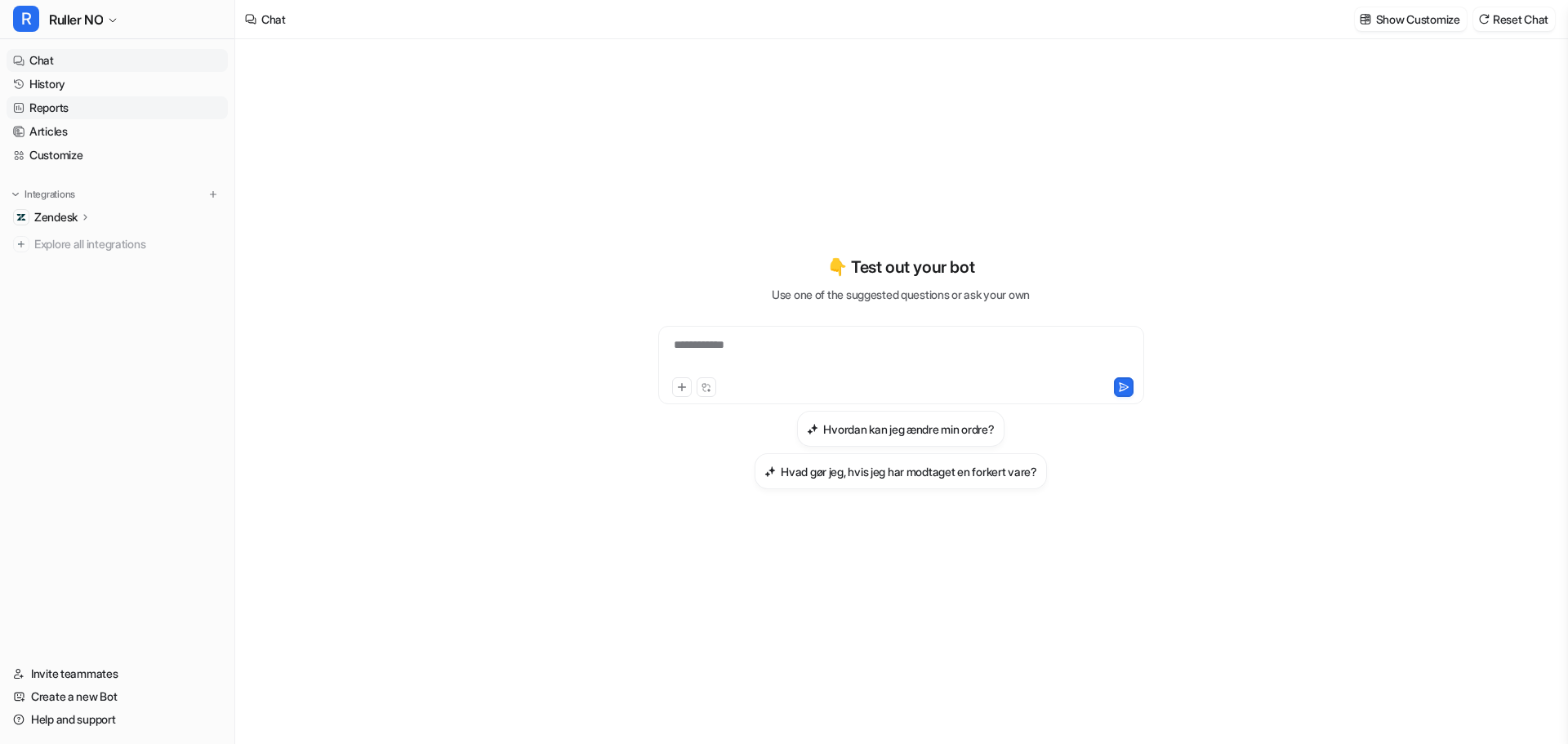
click at [44, 105] on link "Reports" at bounding box center [117, 108] width 222 height 23
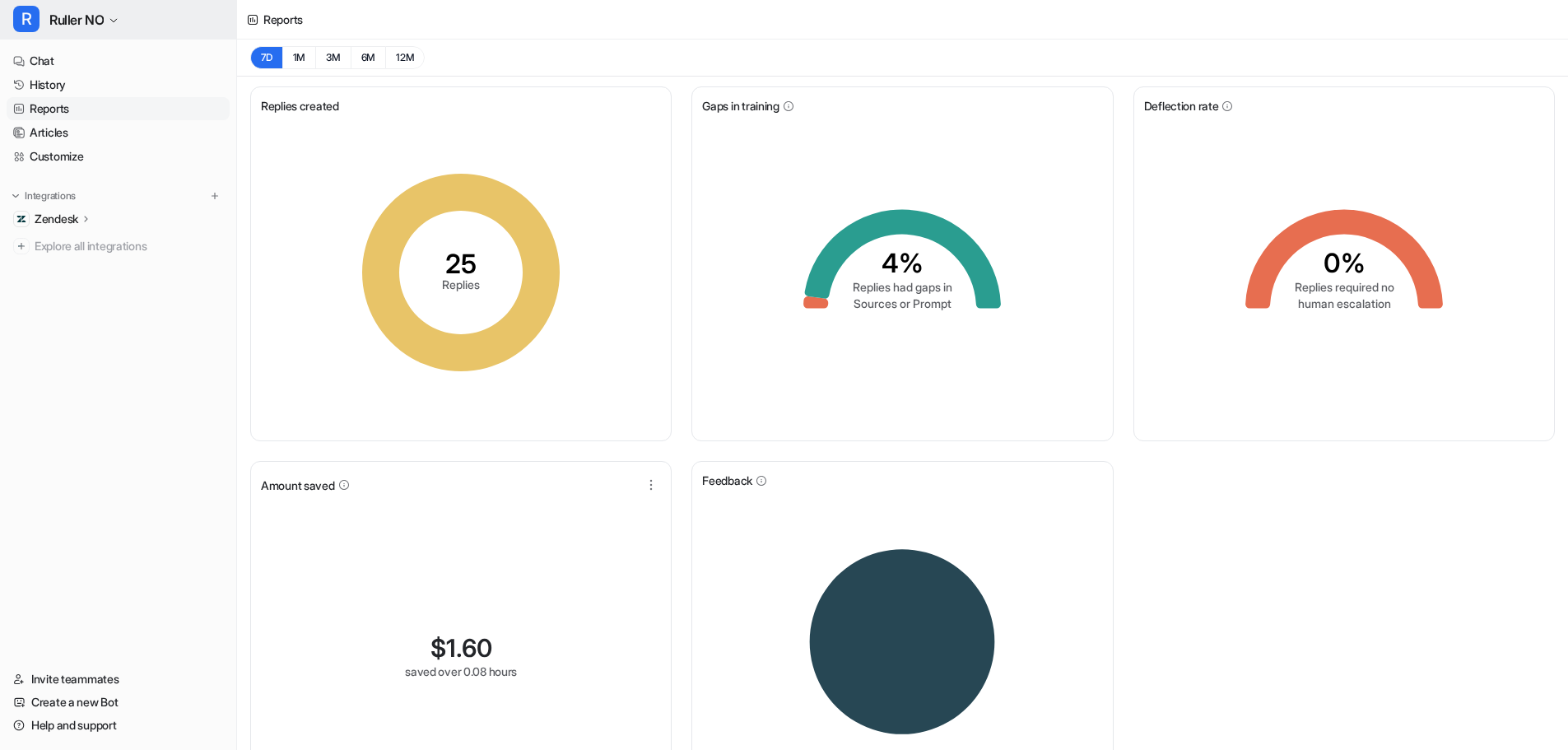
click at [90, 24] on span "Ruller NO" at bounding box center [77, 20] width 54 height 23
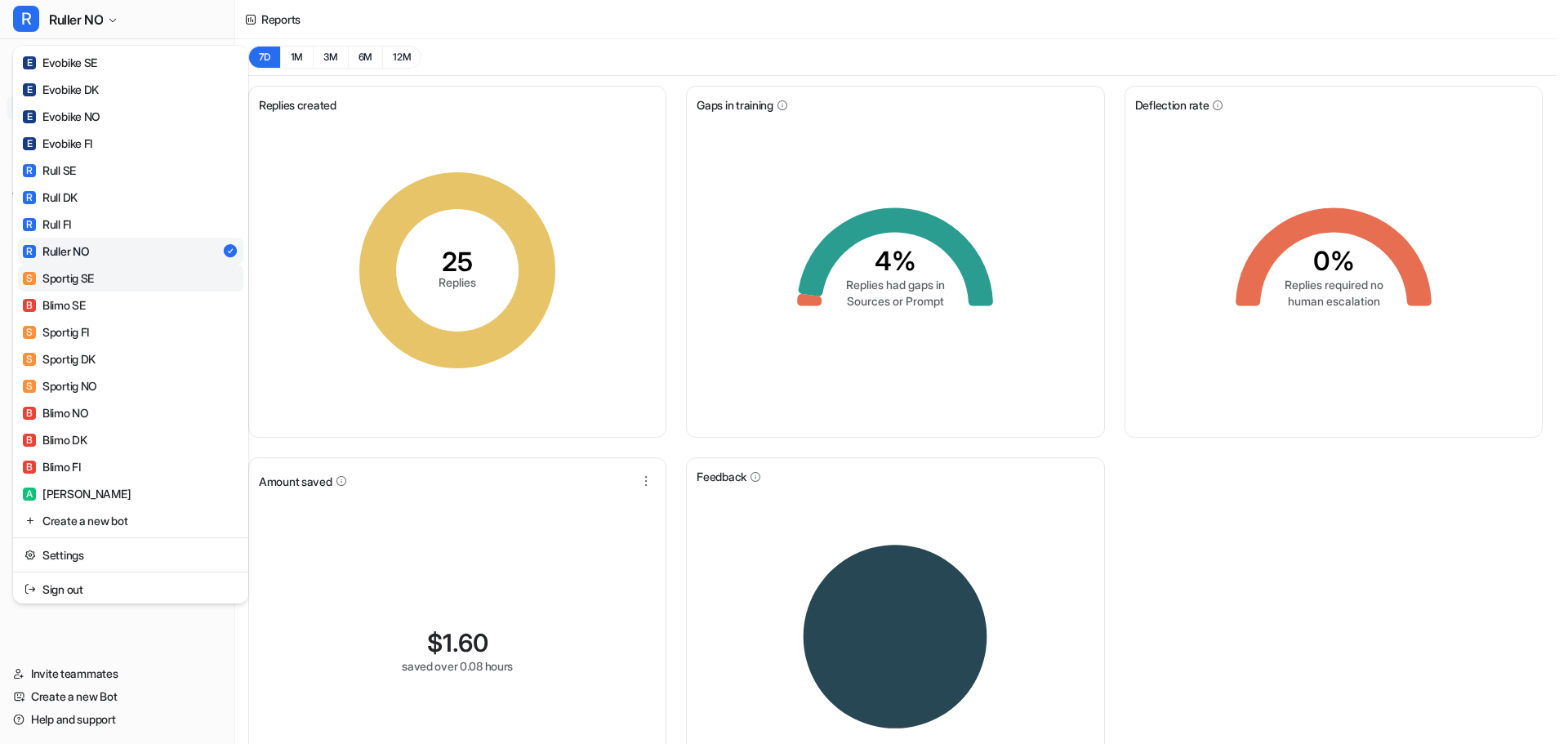
click at [66, 280] on div "S Sportig SE" at bounding box center [58, 278] width 71 height 17
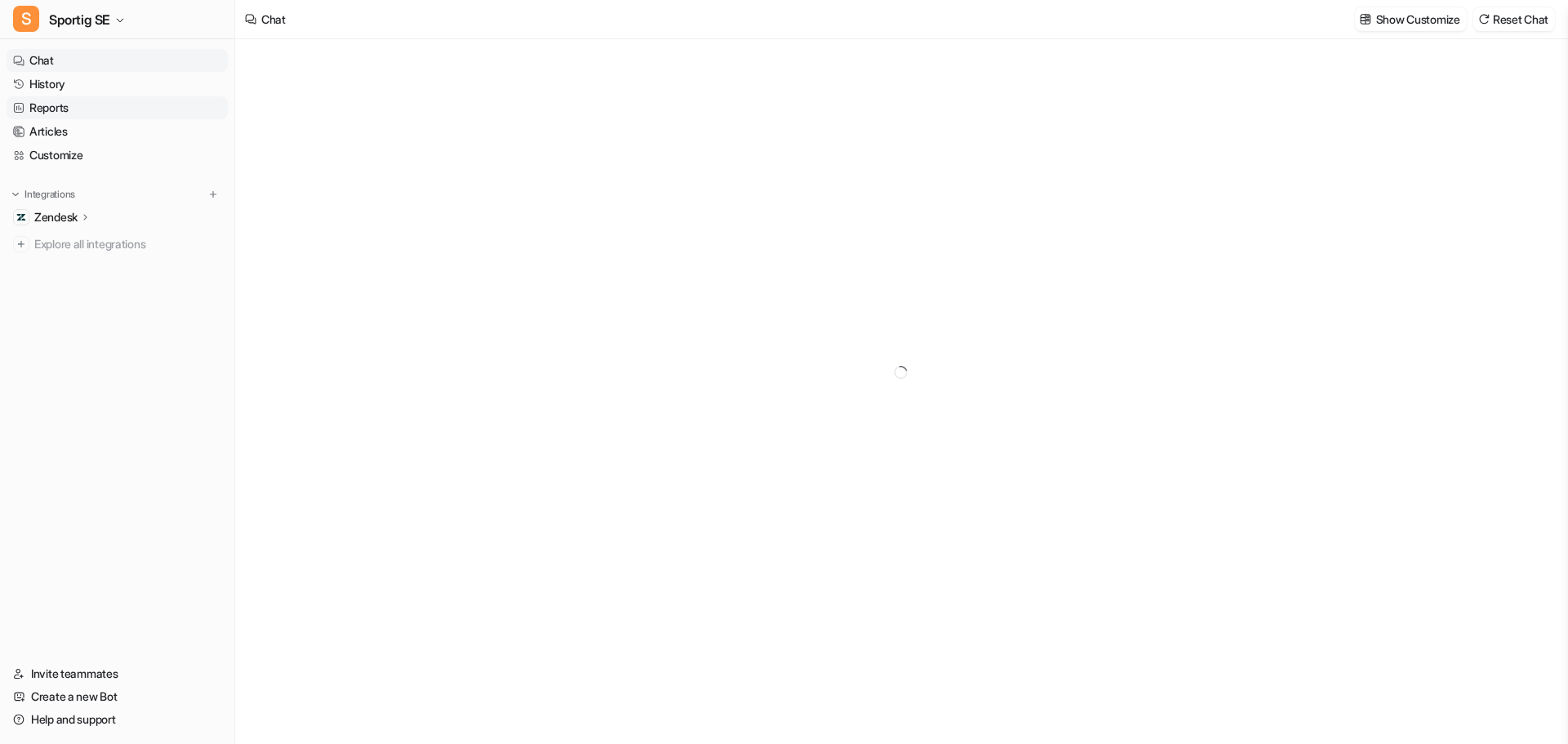
click at [60, 110] on link "Reports" at bounding box center [117, 108] width 222 height 23
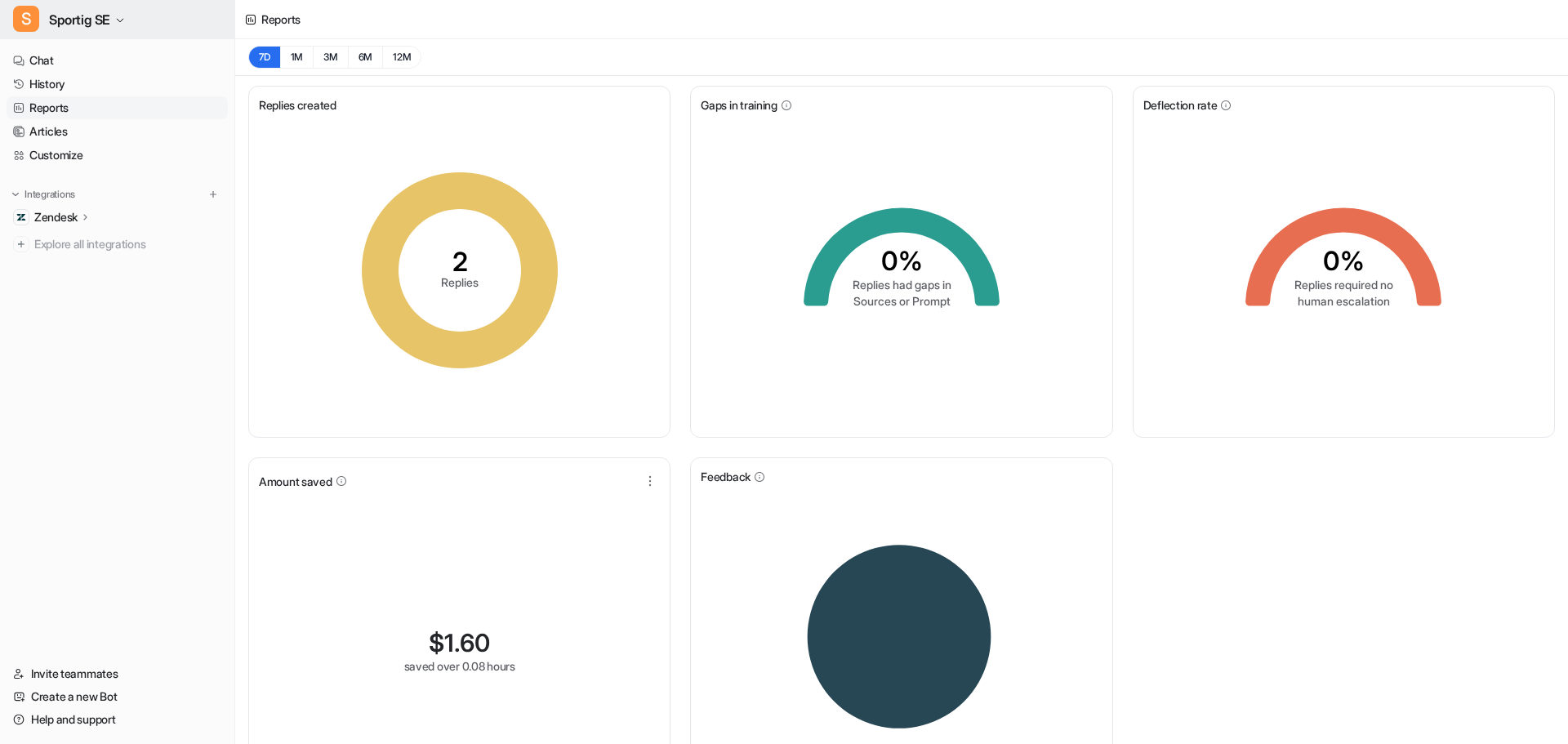
click at [64, 13] on span "Sportig SE" at bounding box center [79, 20] width 61 height 23
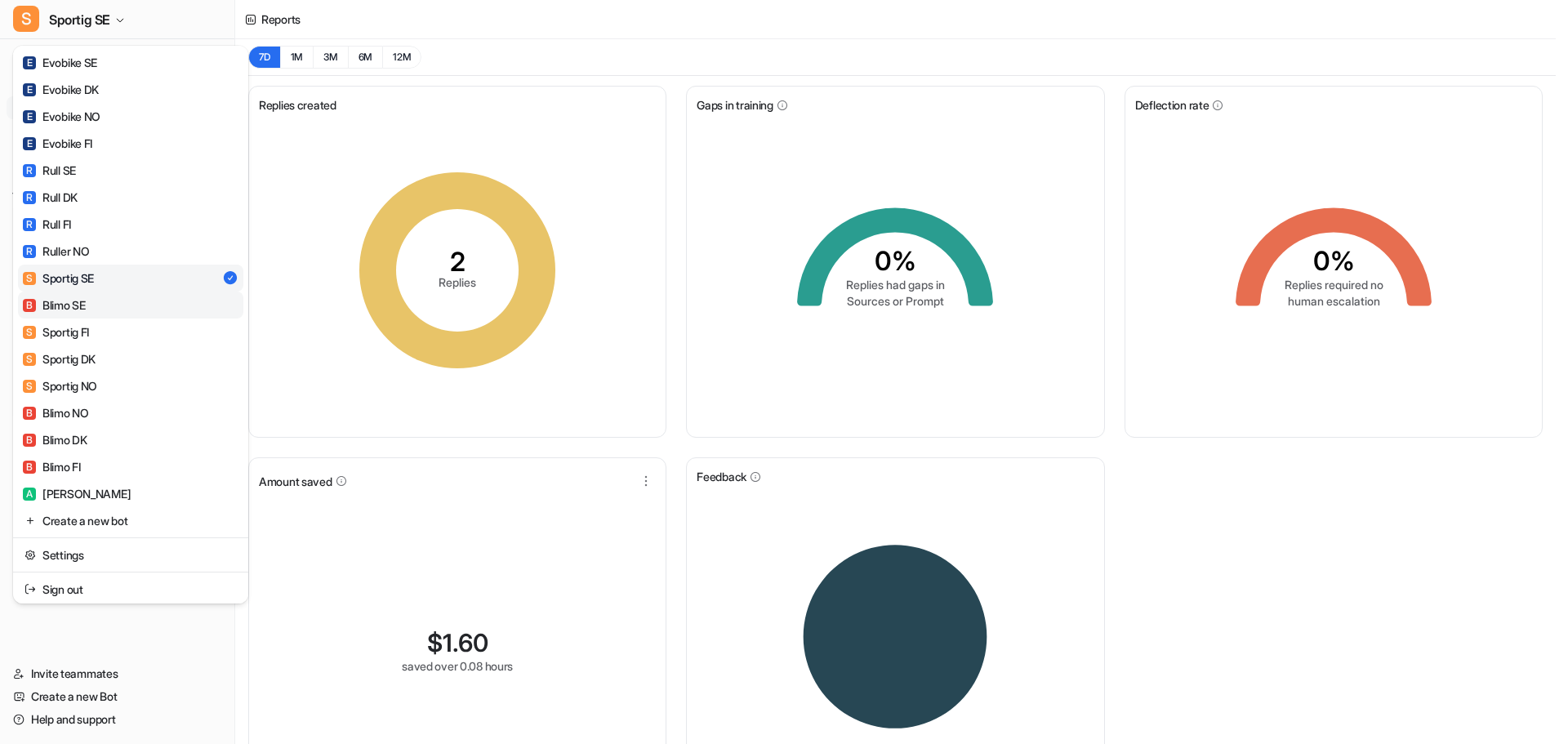
click at [52, 310] on div "B Blimo SE" at bounding box center [54, 305] width 63 height 17
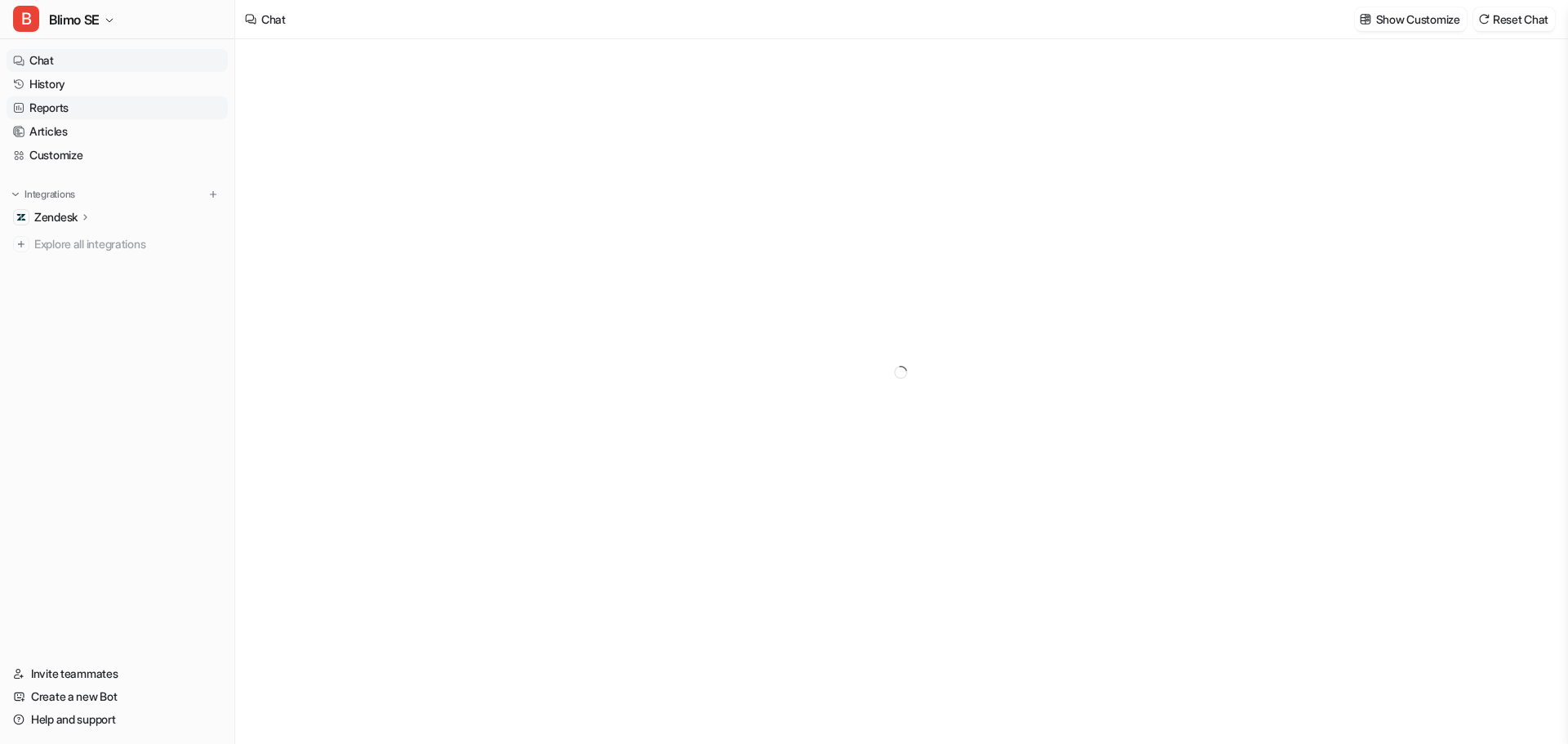
click at [52, 107] on link "Reports" at bounding box center [117, 108] width 222 height 23
